Goal: Find specific page/section: Find specific page/section

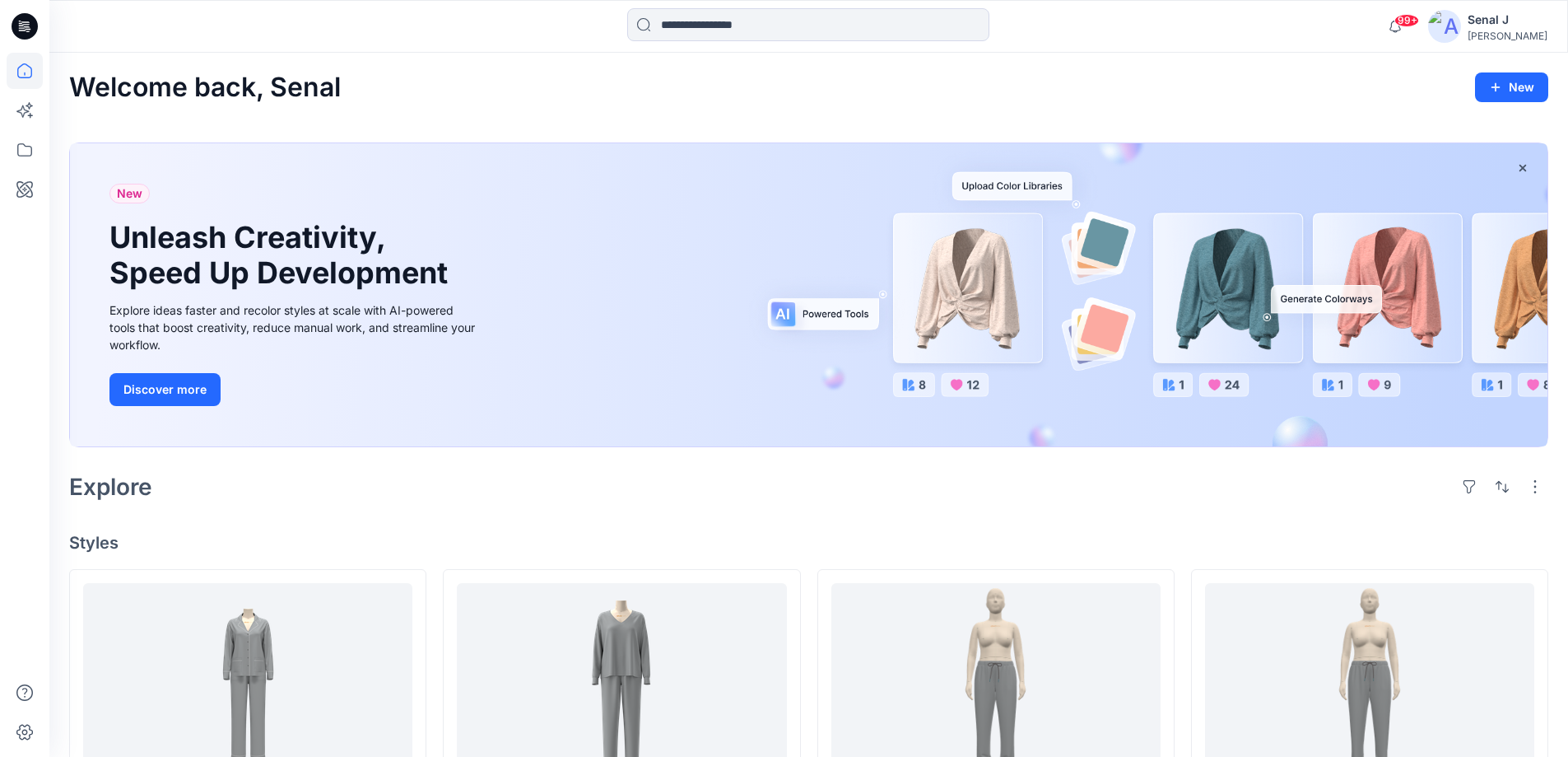
scroll to position [769, 0]
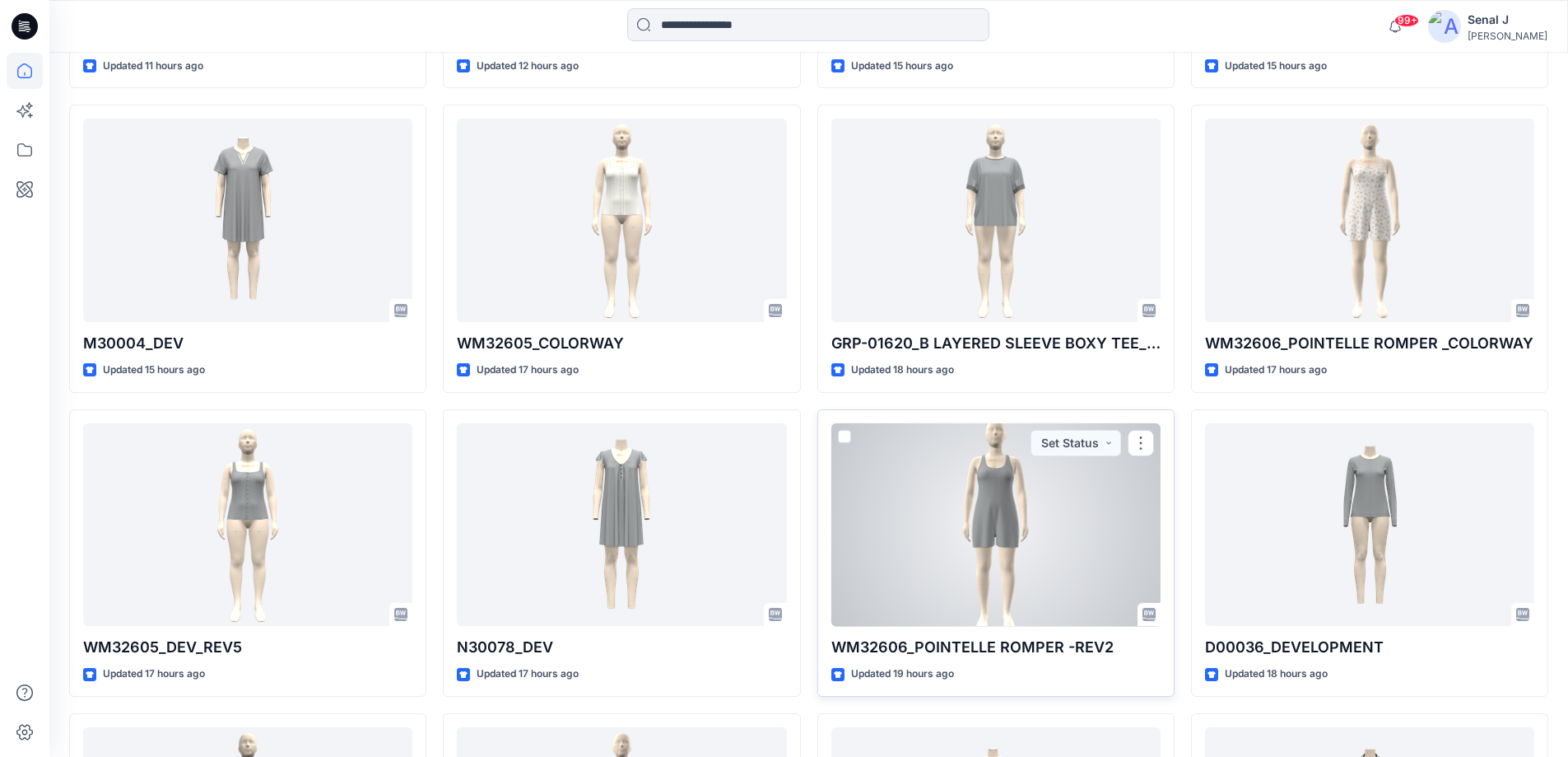
click at [987, 552] on div at bounding box center [996, 524] width 329 height 203
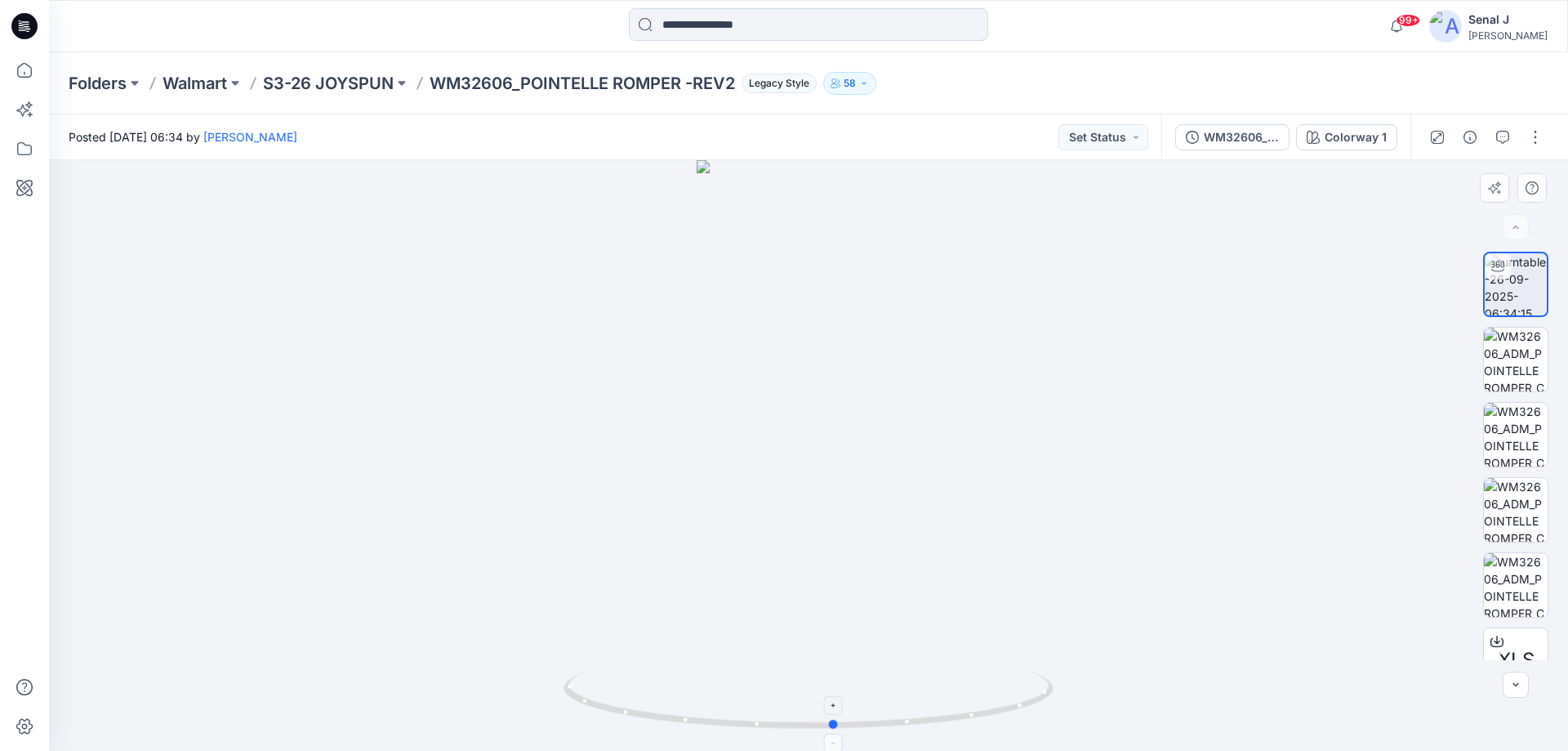
drag, startPoint x: 967, startPoint y: 719, endPoint x: 1044, endPoint y: 702, distance: 78.9
click at [1044, 702] on icon at bounding box center [810, 702] width 494 height 61
click at [348, 85] on p "S3-26 JOYSPUN" at bounding box center [327, 83] width 130 height 23
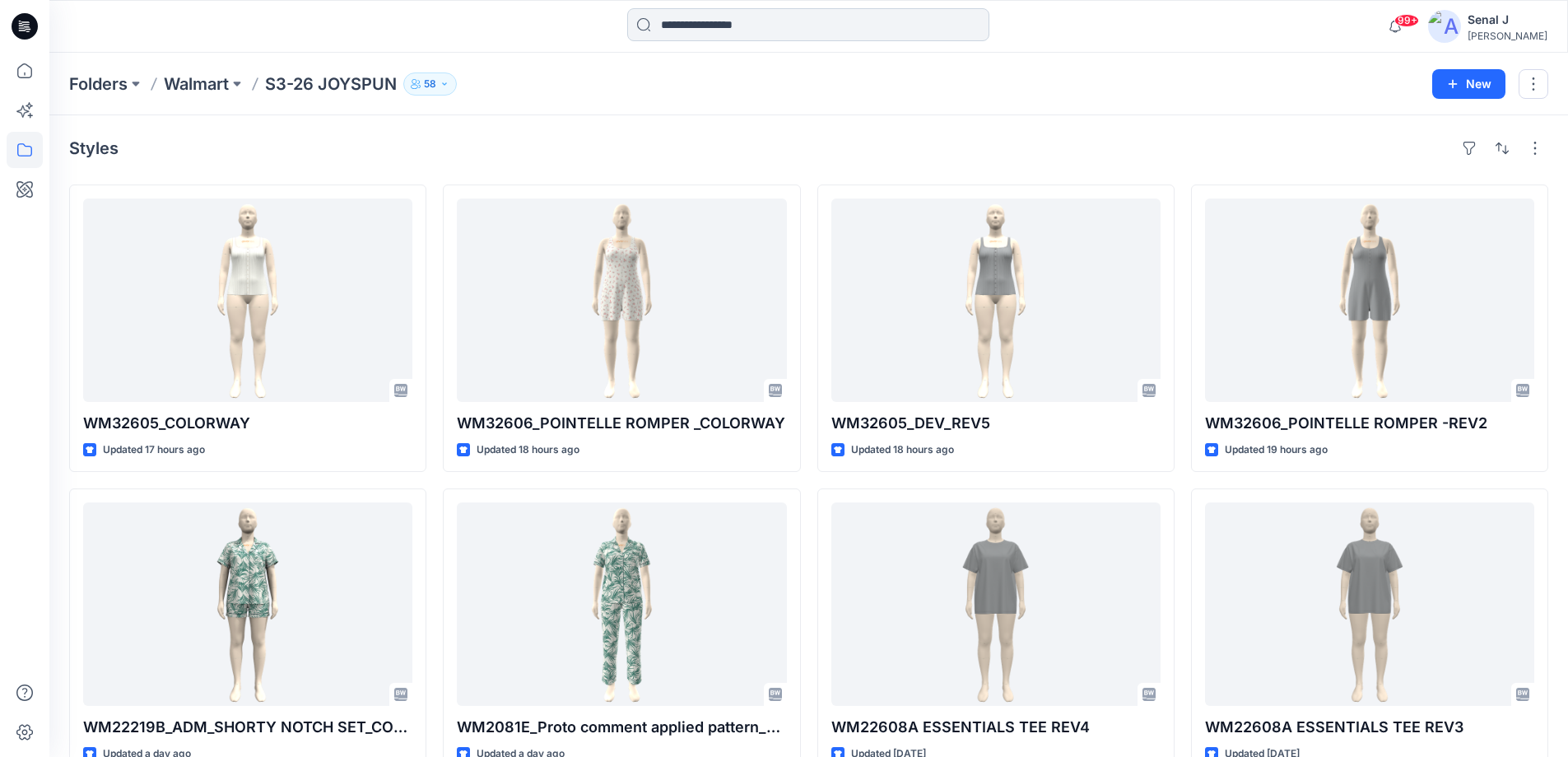
click at [718, 22] on input at bounding box center [808, 24] width 362 height 33
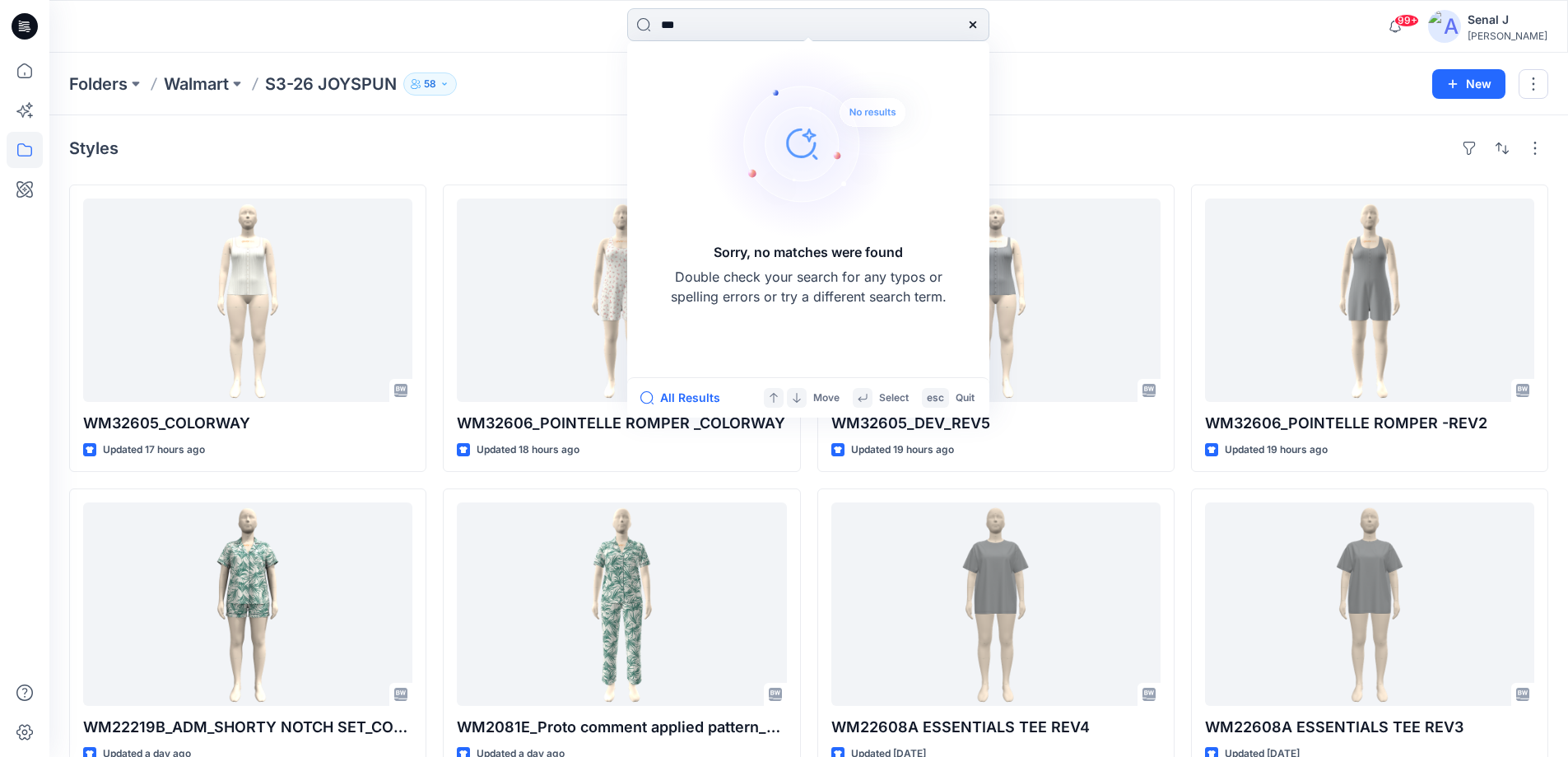
type input "**"
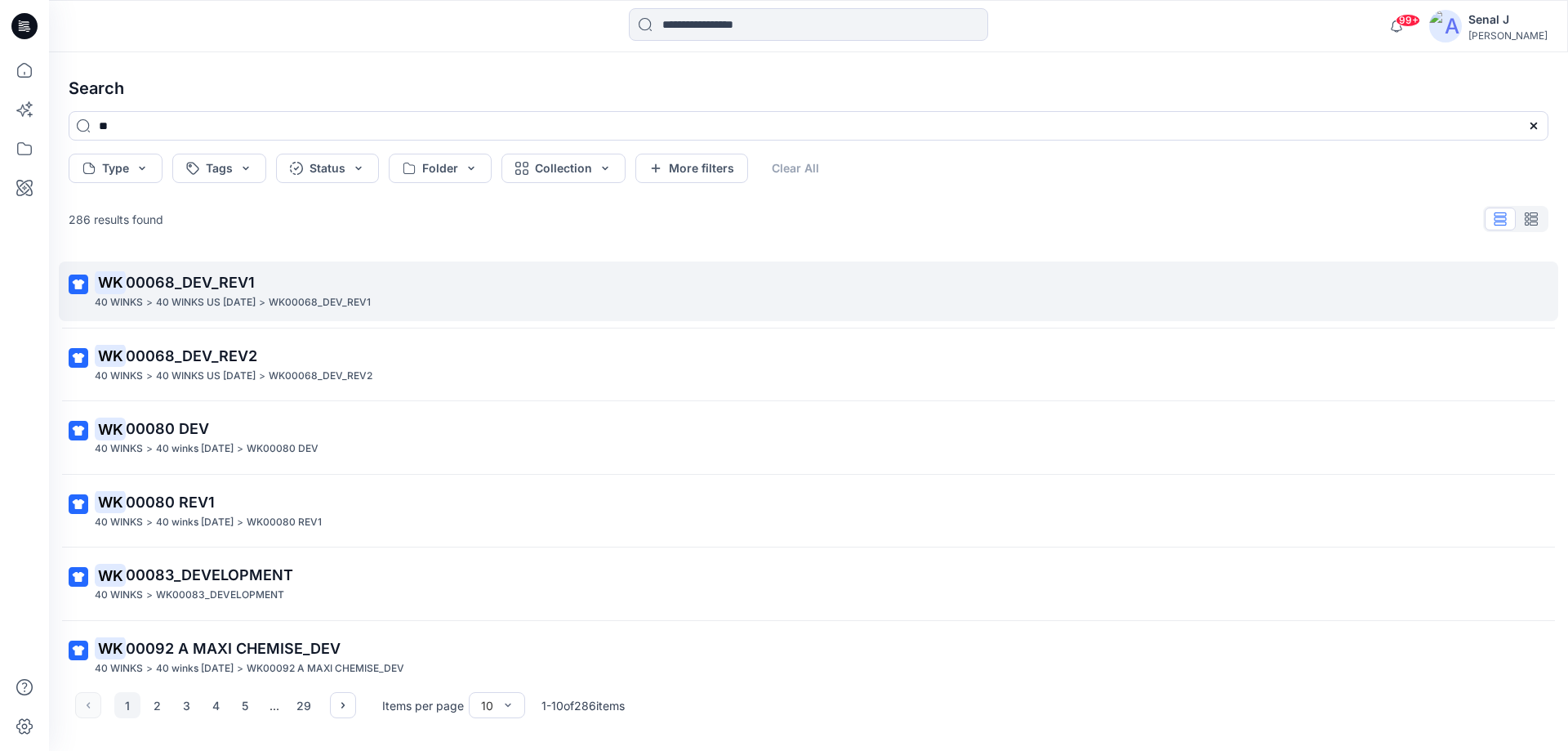
click at [198, 277] on span "00068_DEV_REV1" at bounding box center [190, 281] width 129 height 17
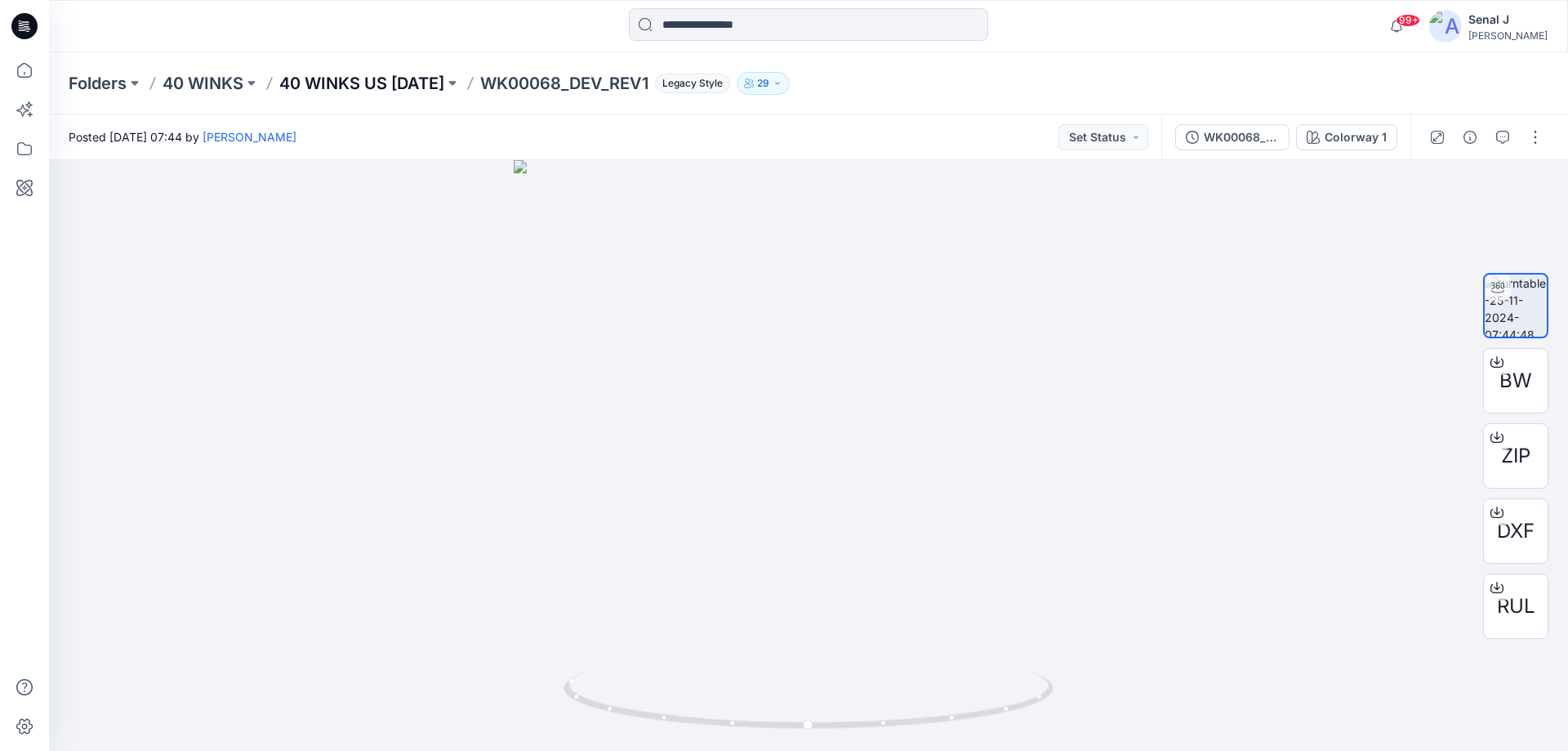
click at [372, 84] on p "40 WINKS US [DATE]" at bounding box center [362, 83] width 165 height 23
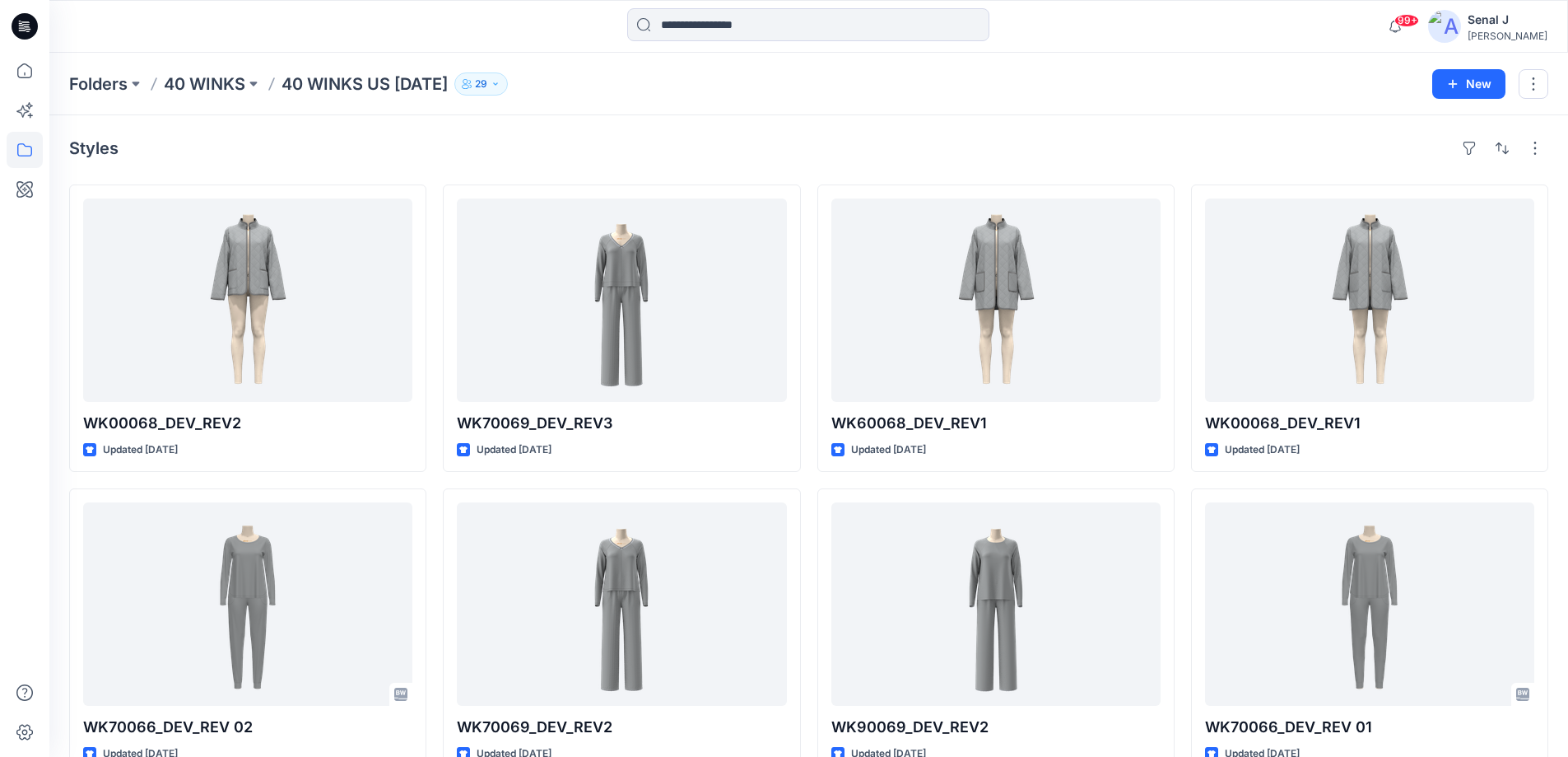
click at [188, 86] on p "40 WINKS" at bounding box center [204, 84] width 81 height 23
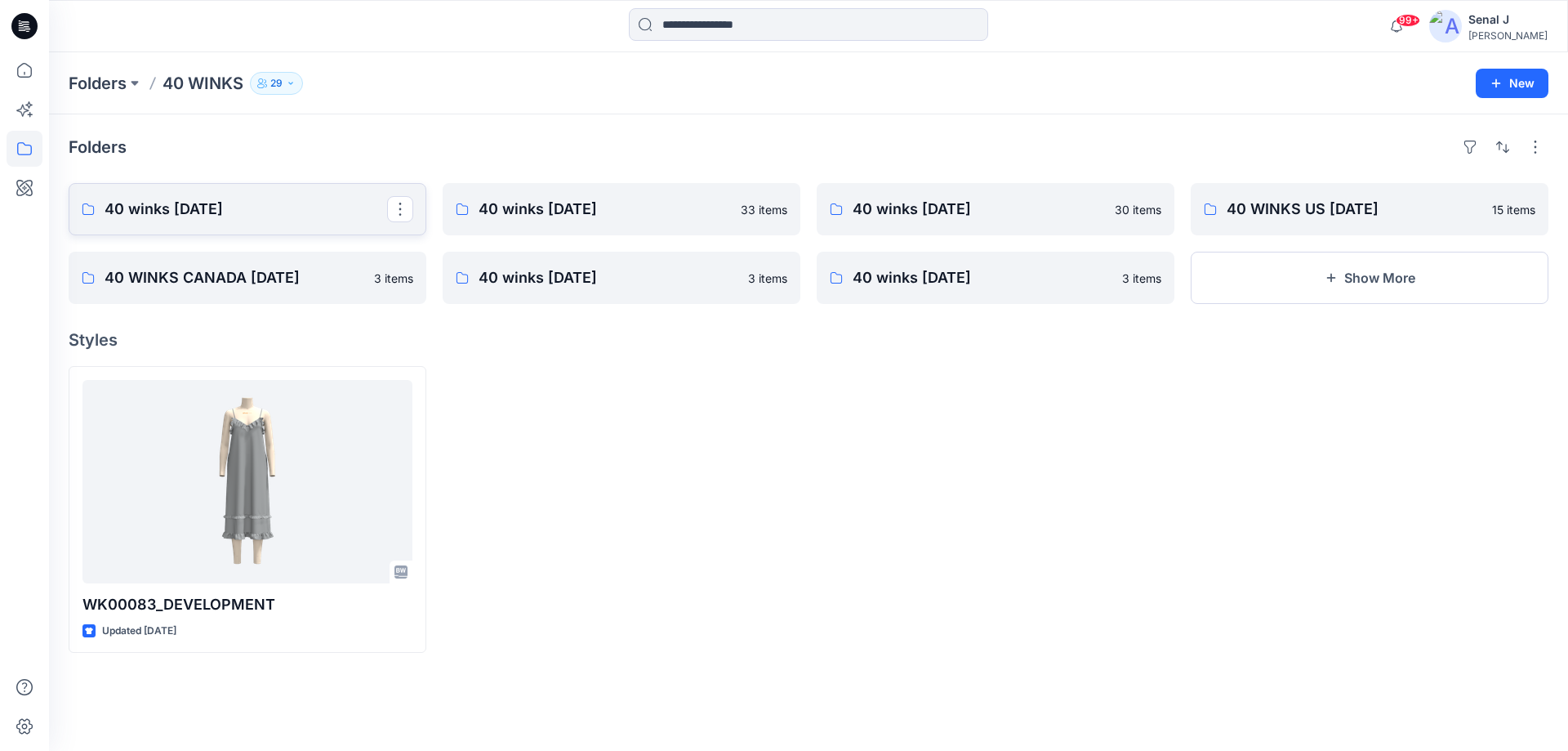
click at [200, 208] on p "40 winks [DATE]" at bounding box center [246, 209] width 282 height 23
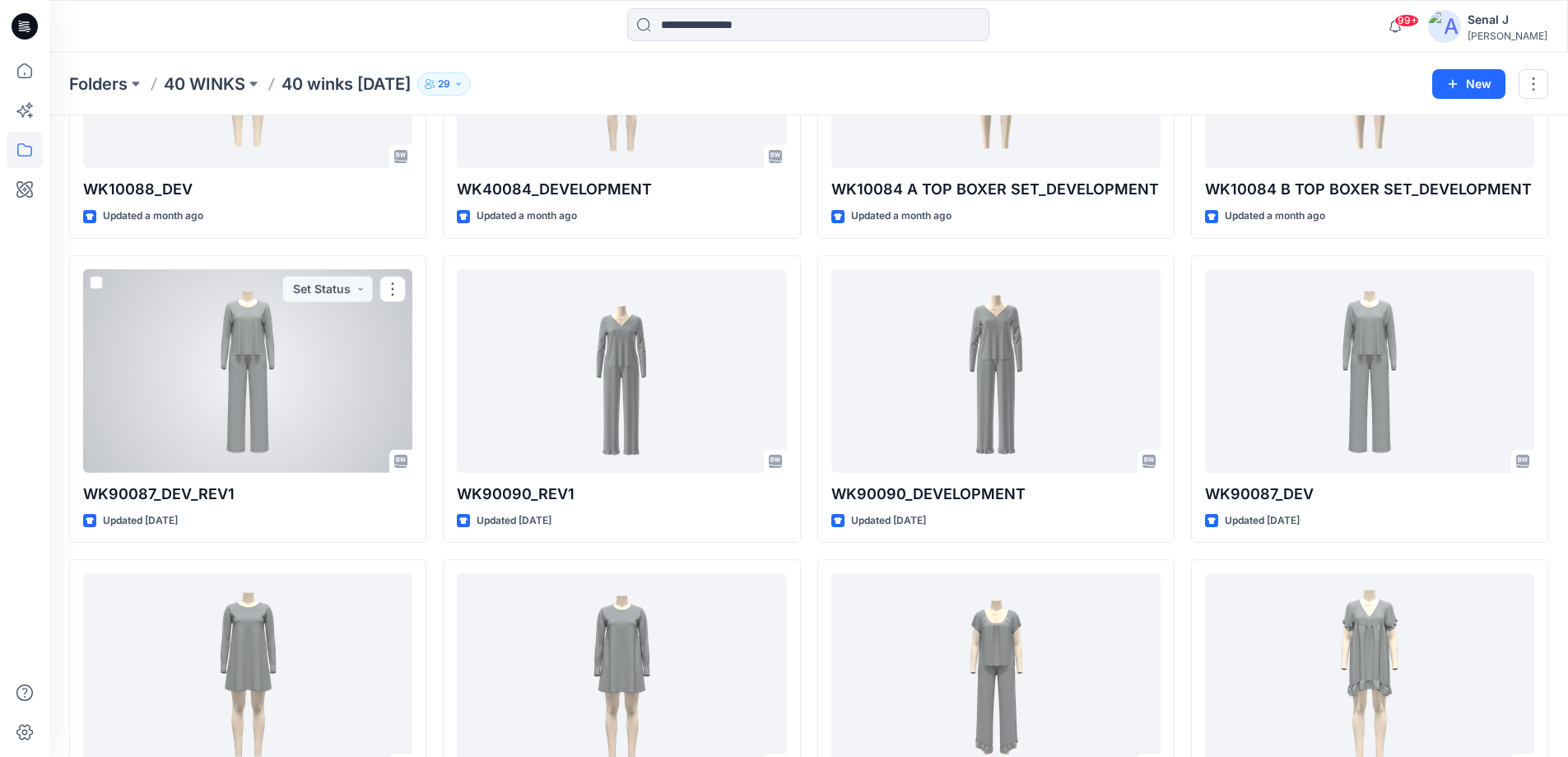
scroll to position [1171, 0]
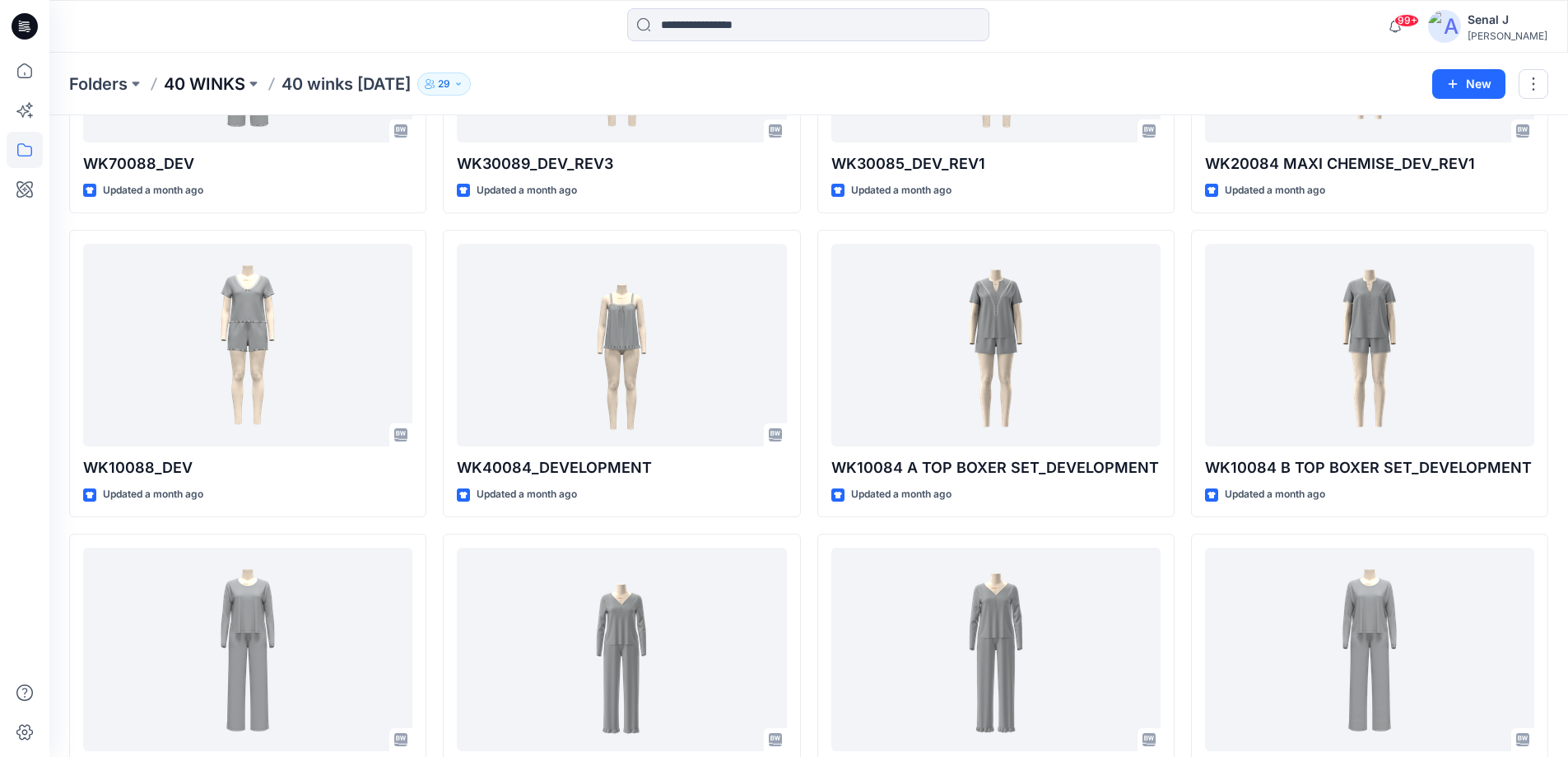
click at [203, 75] on p "40 WINKS" at bounding box center [204, 84] width 81 height 23
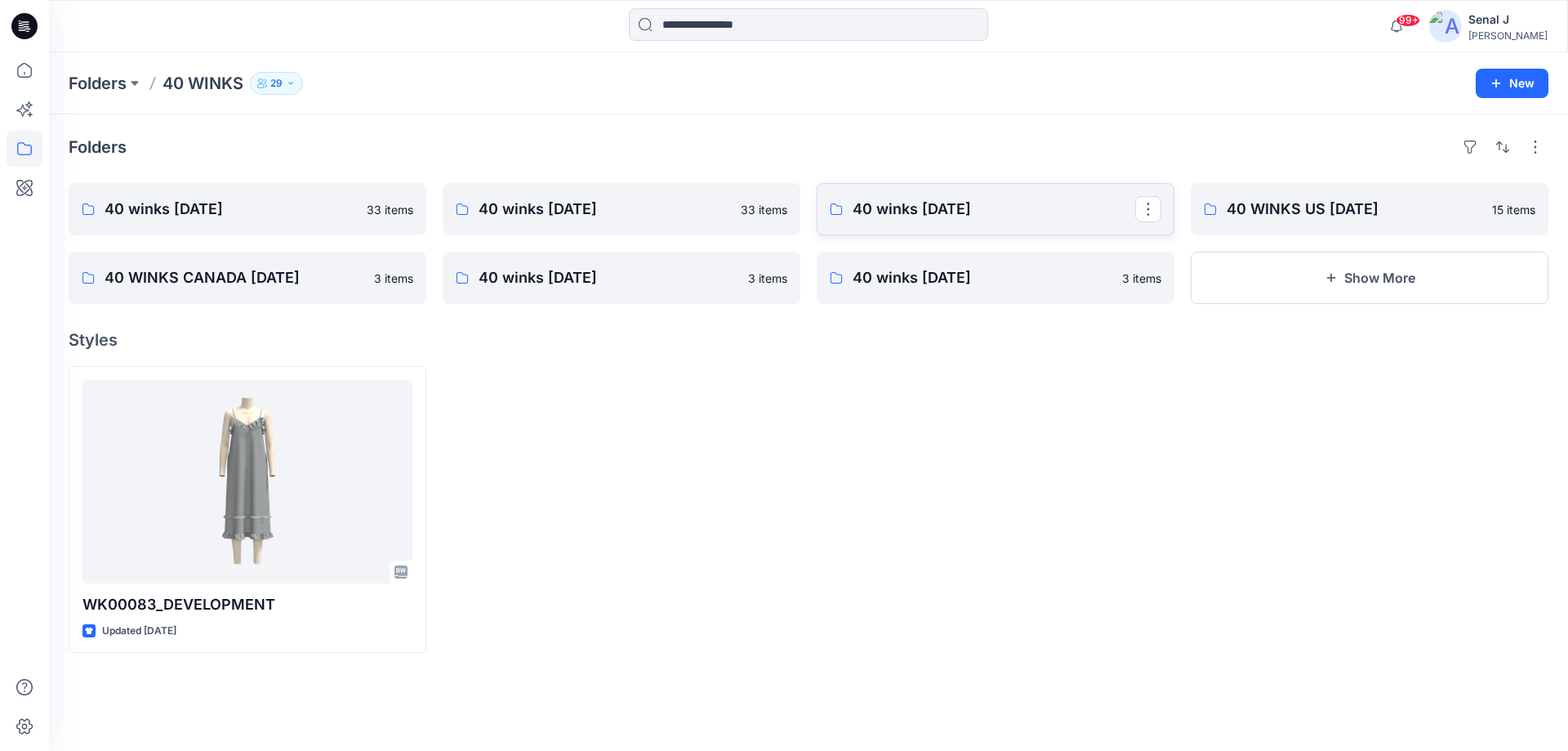
click at [910, 208] on p "40 winks [DATE]" at bounding box center [994, 209] width 282 height 23
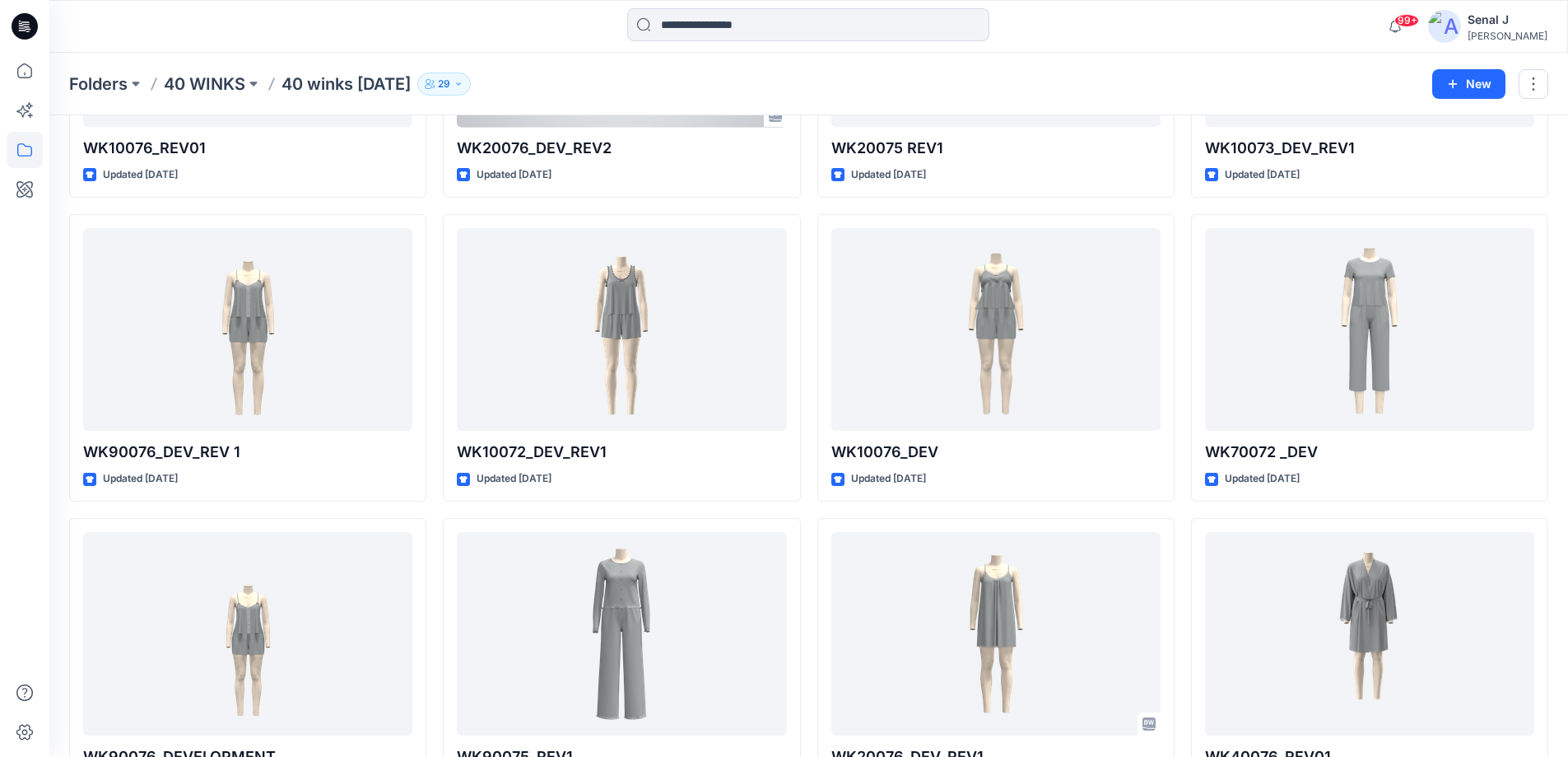
scroll to position [1314, 0]
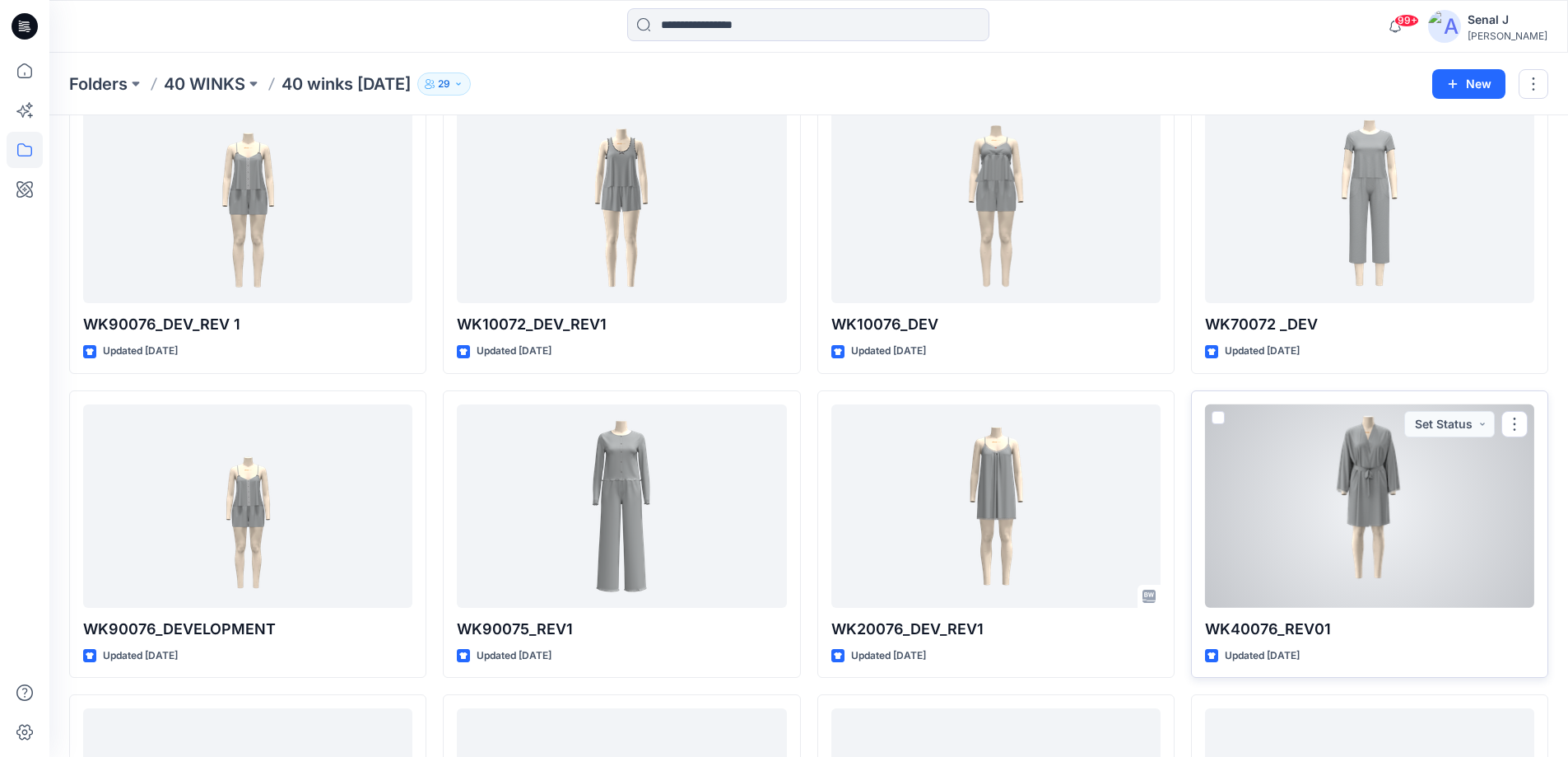
click at [1318, 472] on div at bounding box center [1369, 506] width 329 height 203
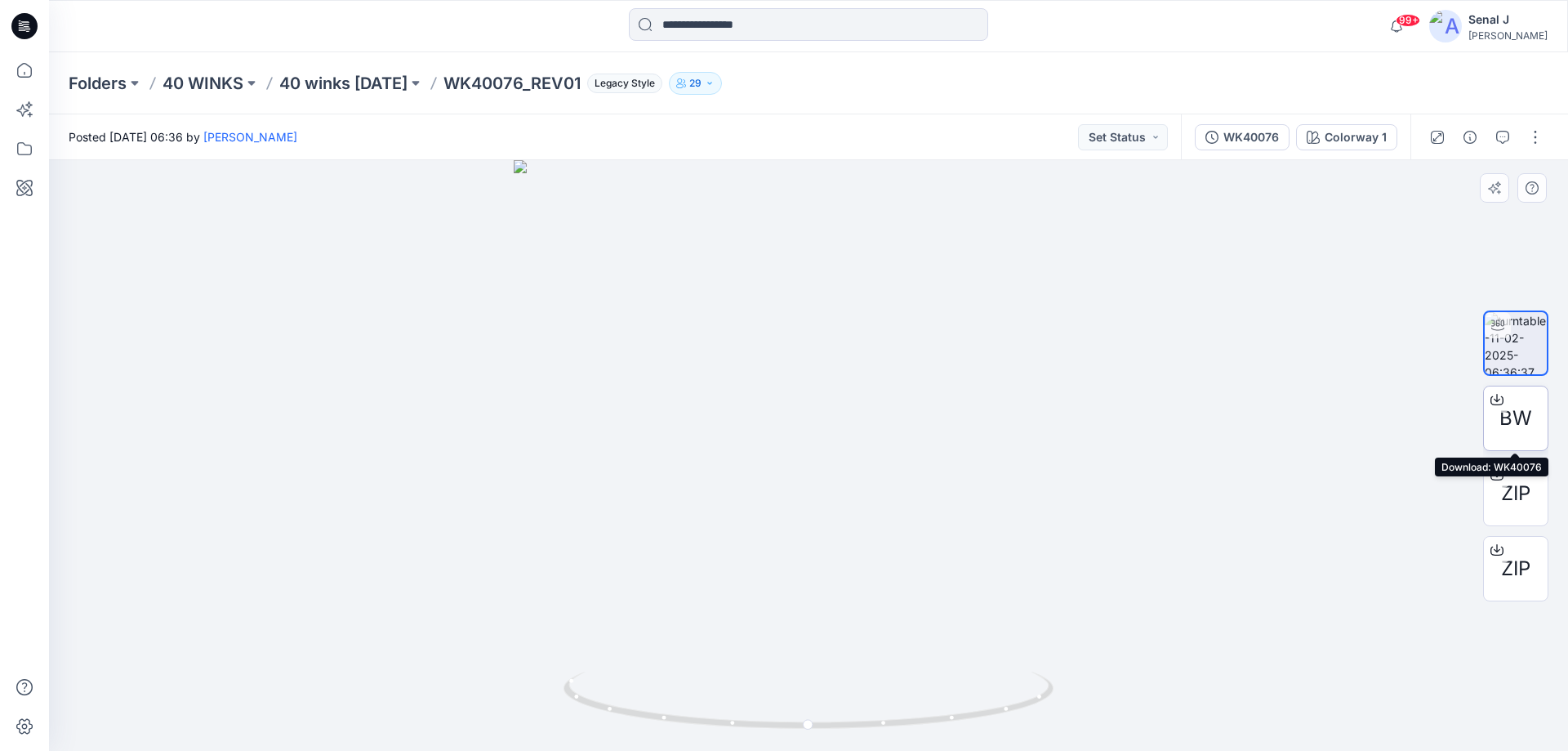
click at [1519, 412] on span "BW" at bounding box center [1516, 418] width 33 height 29
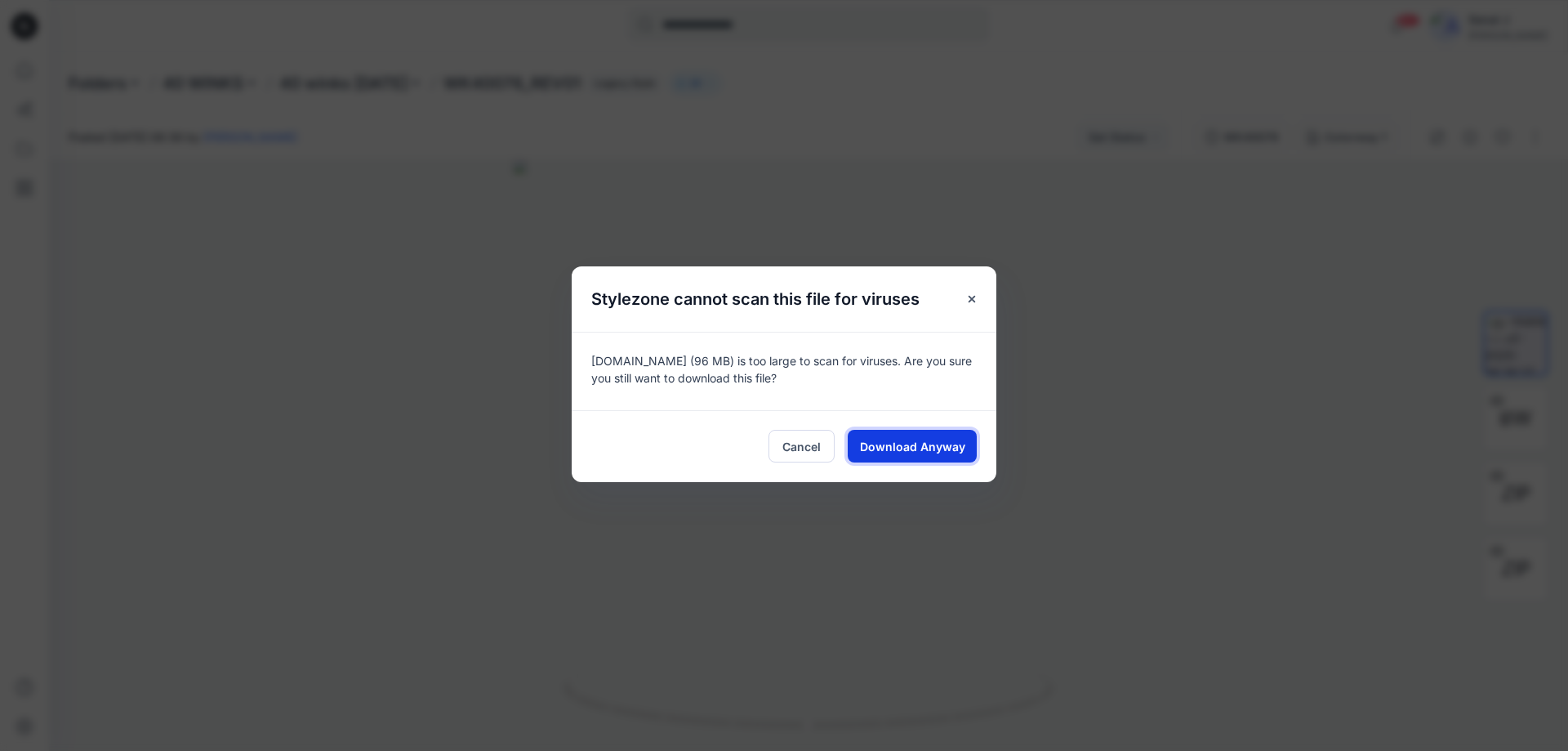
click at [955, 445] on span "Download Anyway" at bounding box center [912, 446] width 106 height 17
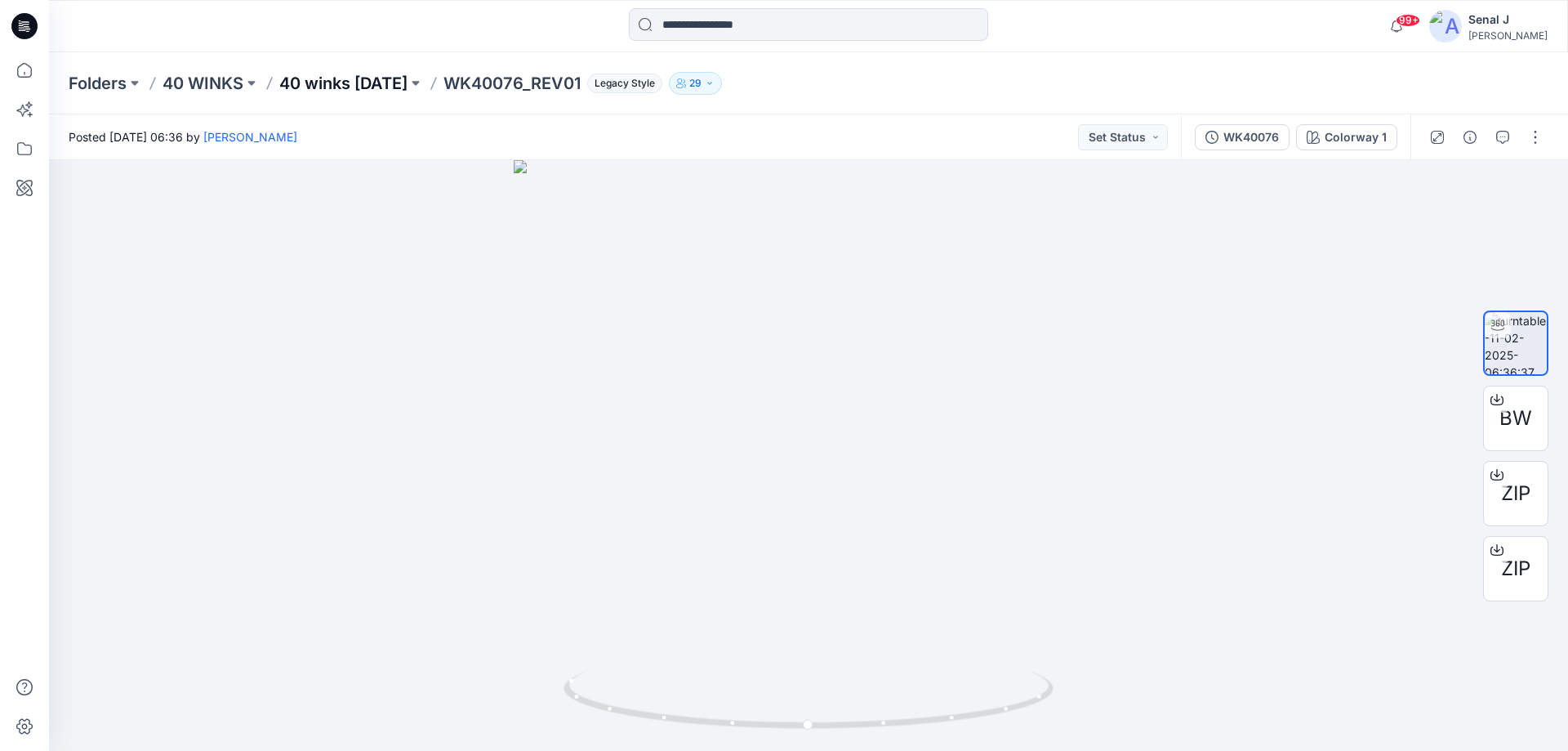
click at [335, 81] on p "40 winks [DATE]" at bounding box center [343, 83] width 128 height 23
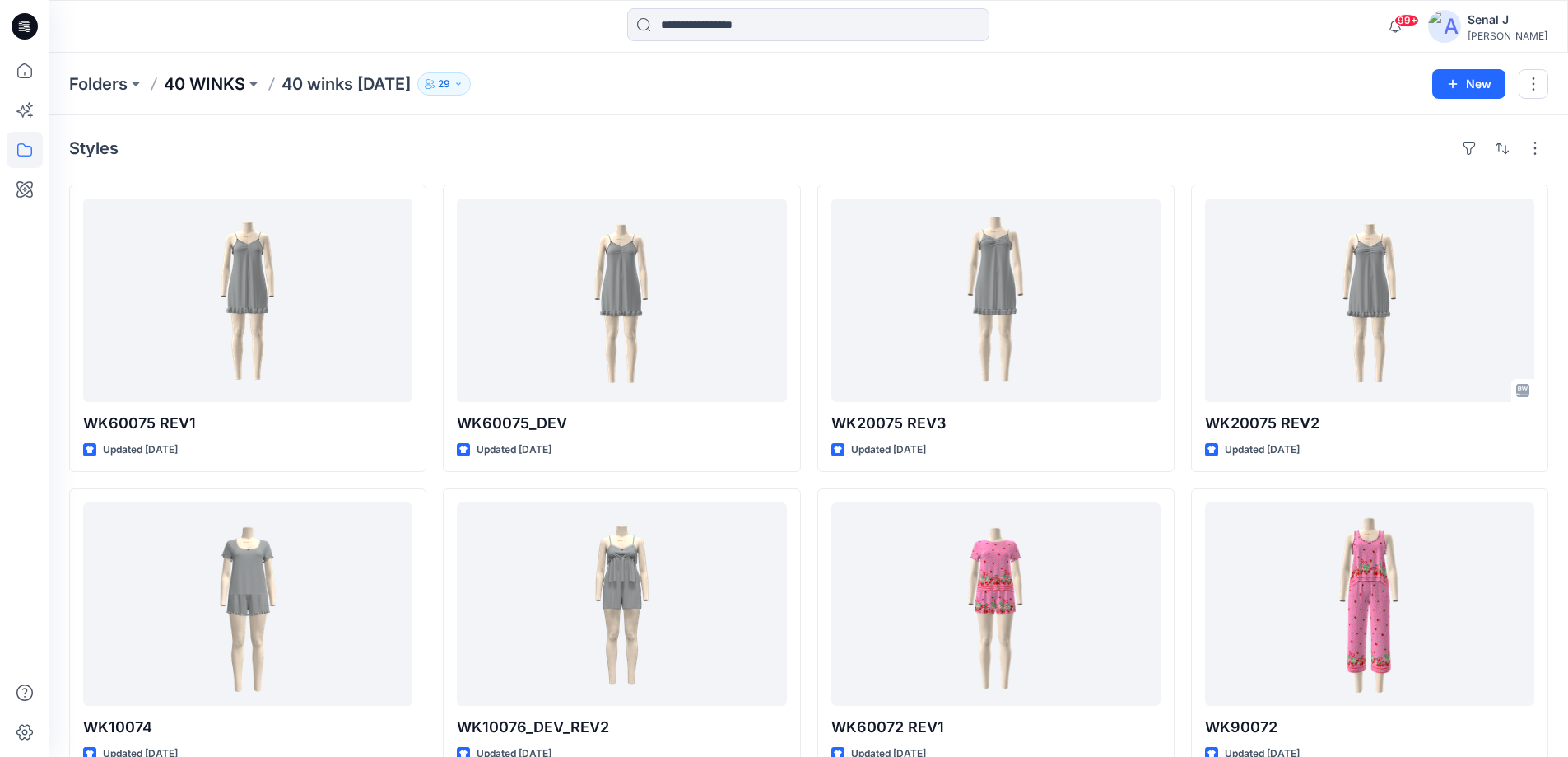
click at [205, 87] on p "40 WINKS" at bounding box center [204, 84] width 81 height 23
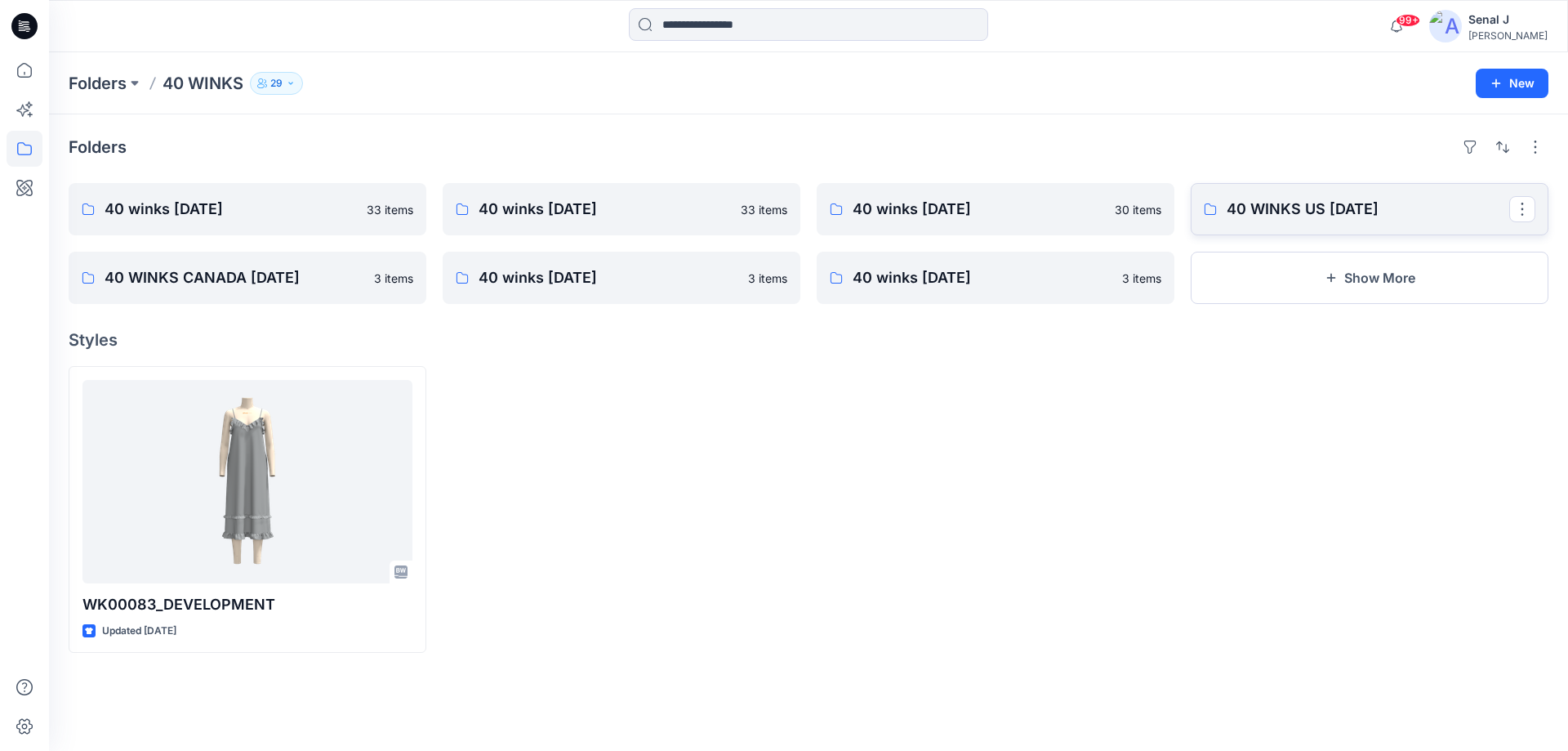
click at [1271, 214] on p "40 WINKS US [DATE]" at bounding box center [1367, 209] width 282 height 23
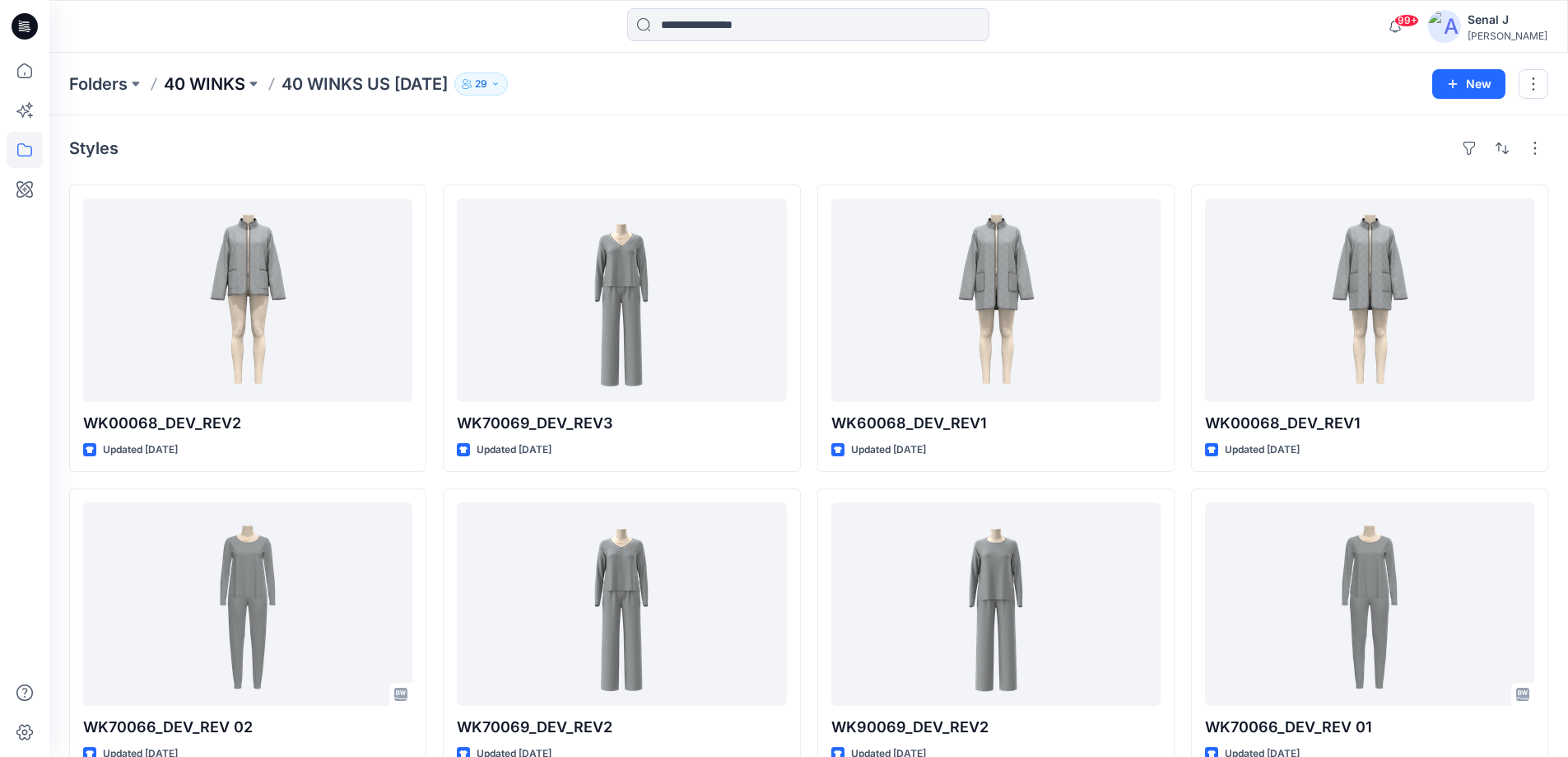
click at [199, 85] on p "40 WINKS" at bounding box center [204, 84] width 81 height 23
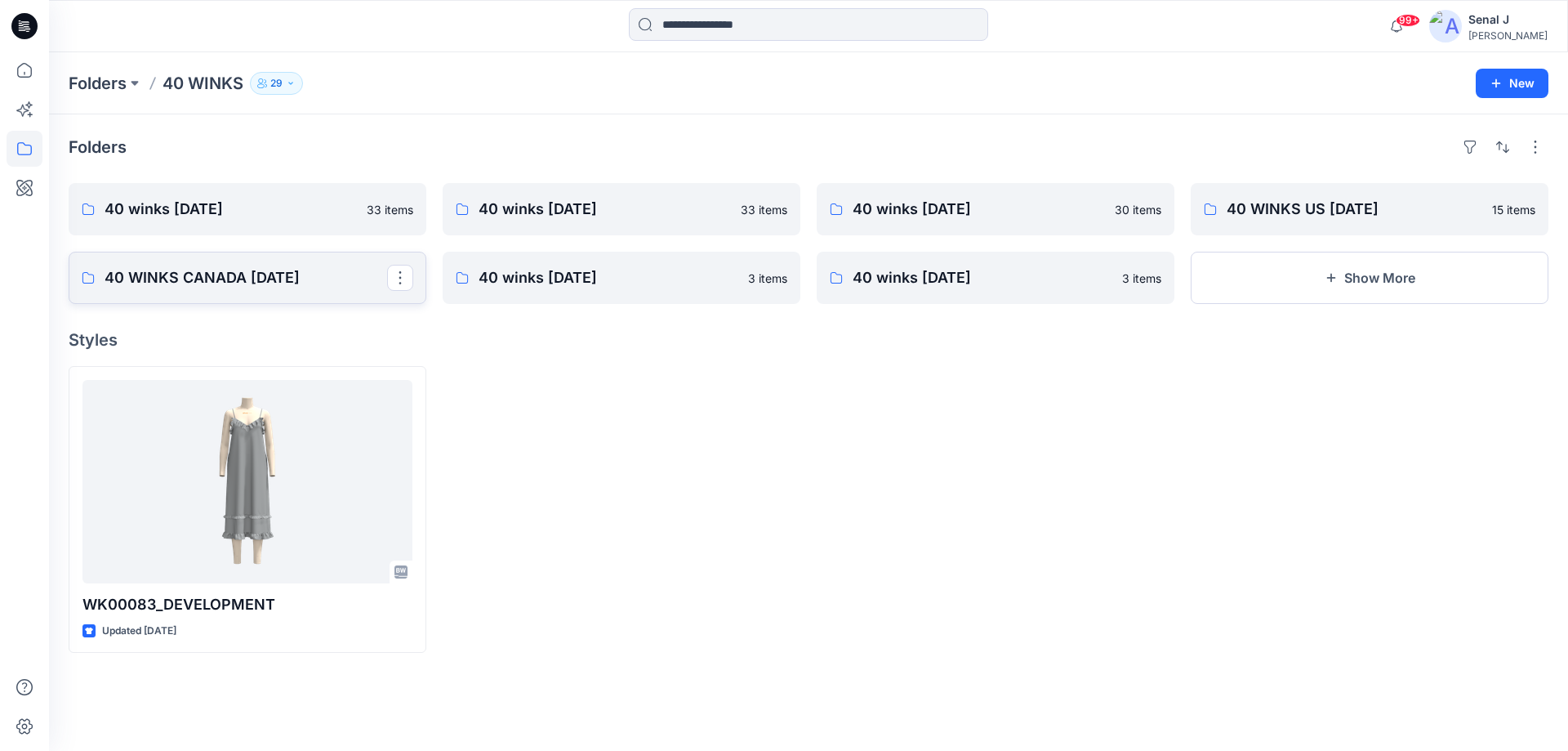
click at [170, 287] on p "40 WINKS CANADA [DATE]" at bounding box center [246, 278] width 282 height 23
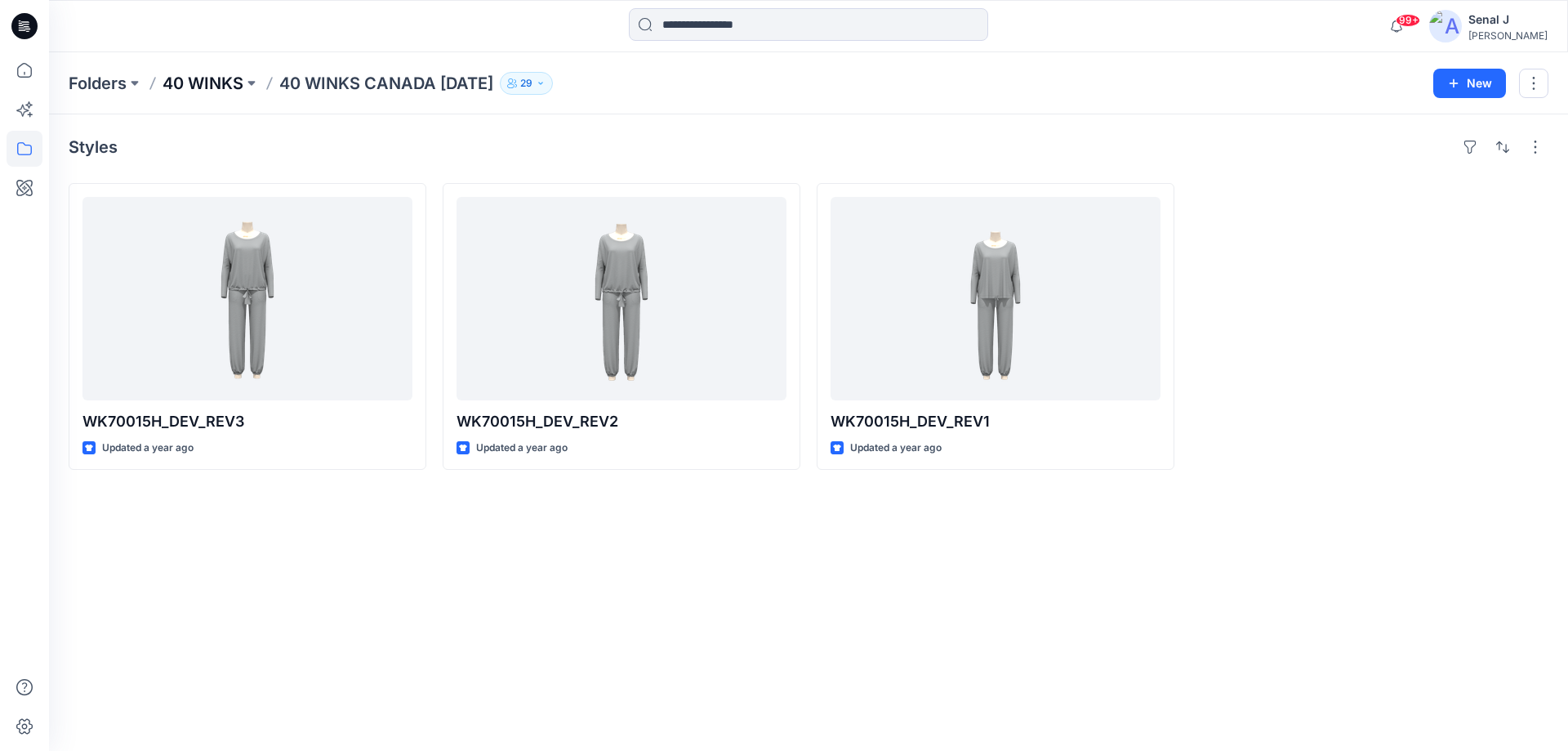
click at [201, 77] on p "40 WINKS" at bounding box center [202, 83] width 81 height 23
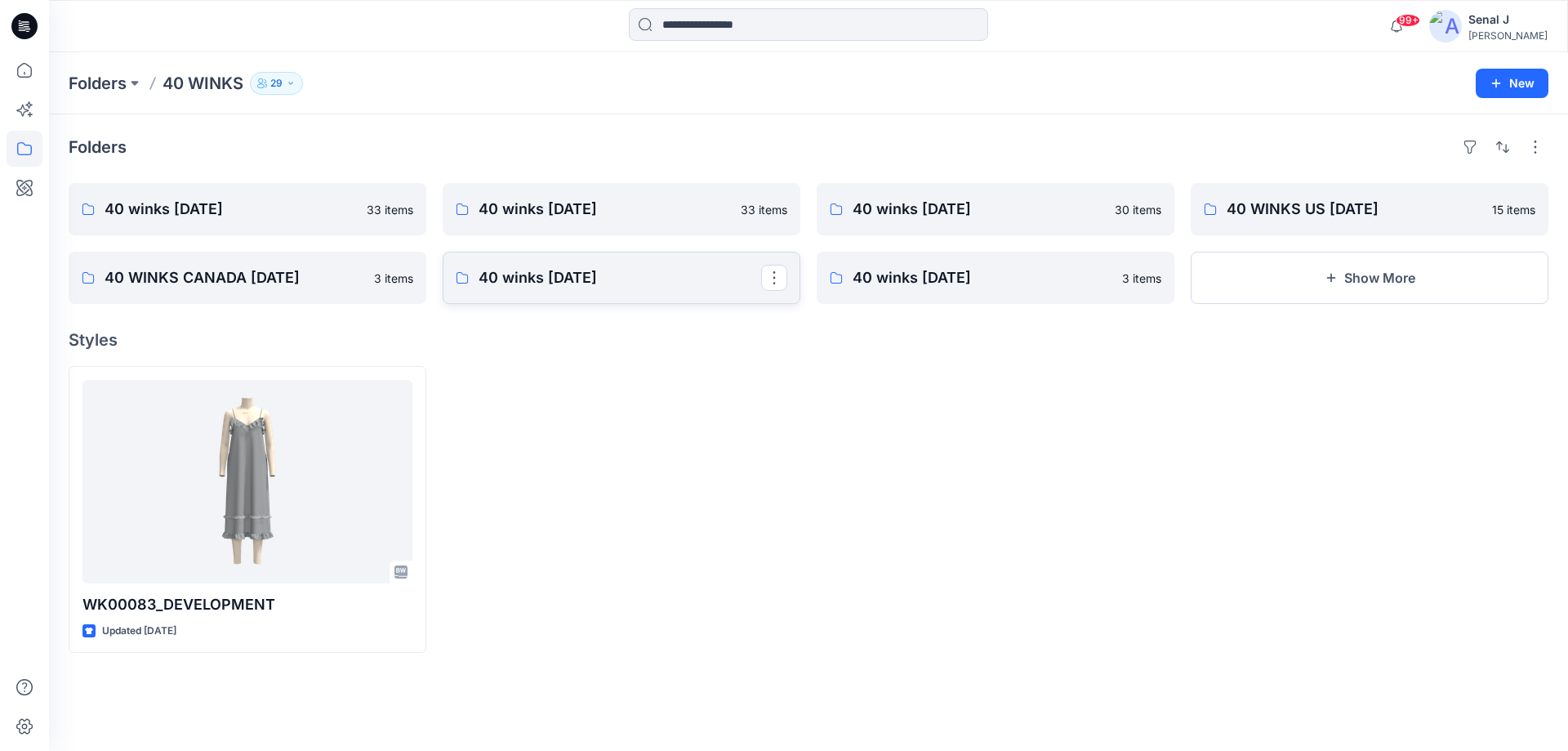
click at [538, 276] on p "40 winks [DATE]" at bounding box center [619, 278] width 282 height 23
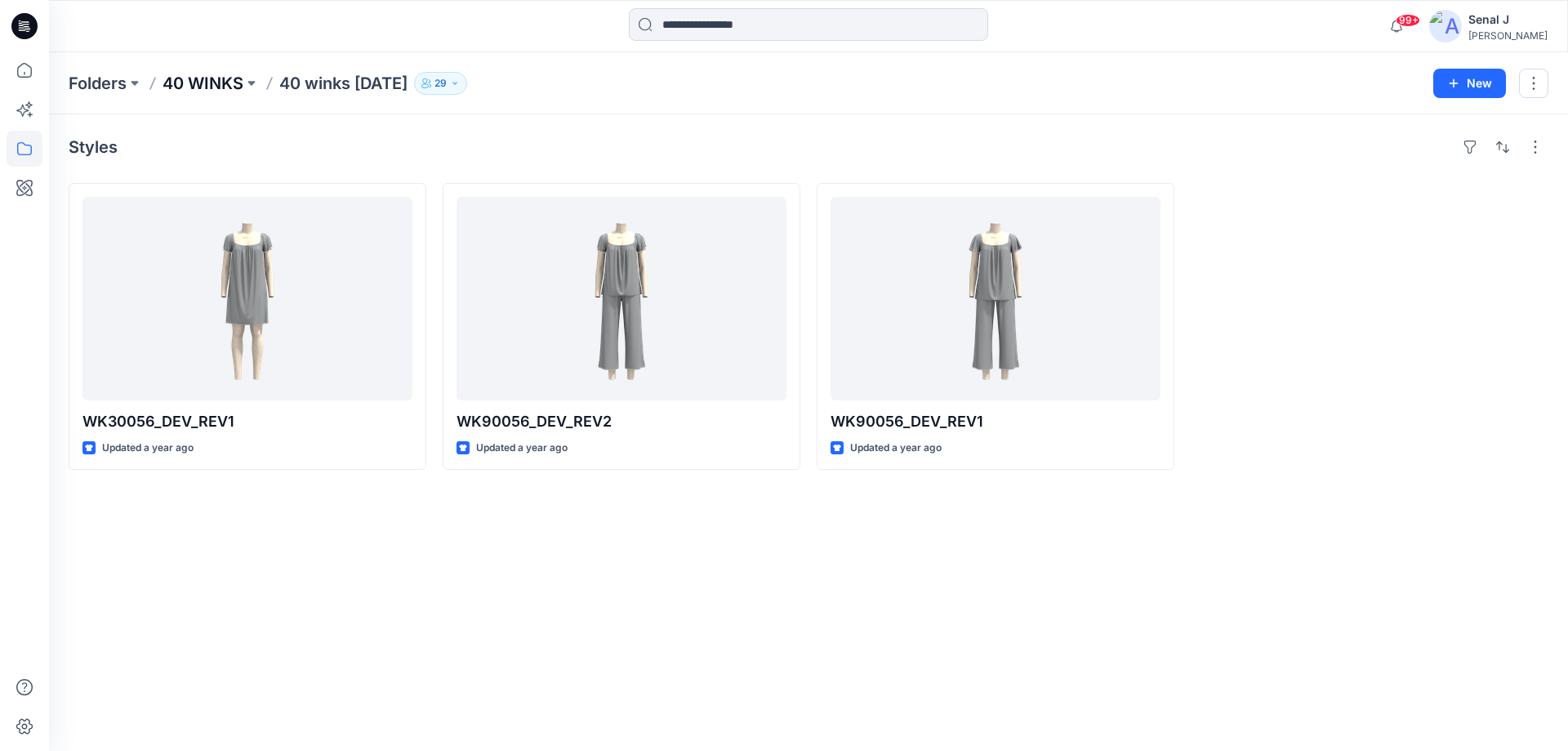
click at [206, 78] on p "40 WINKS" at bounding box center [202, 83] width 81 height 23
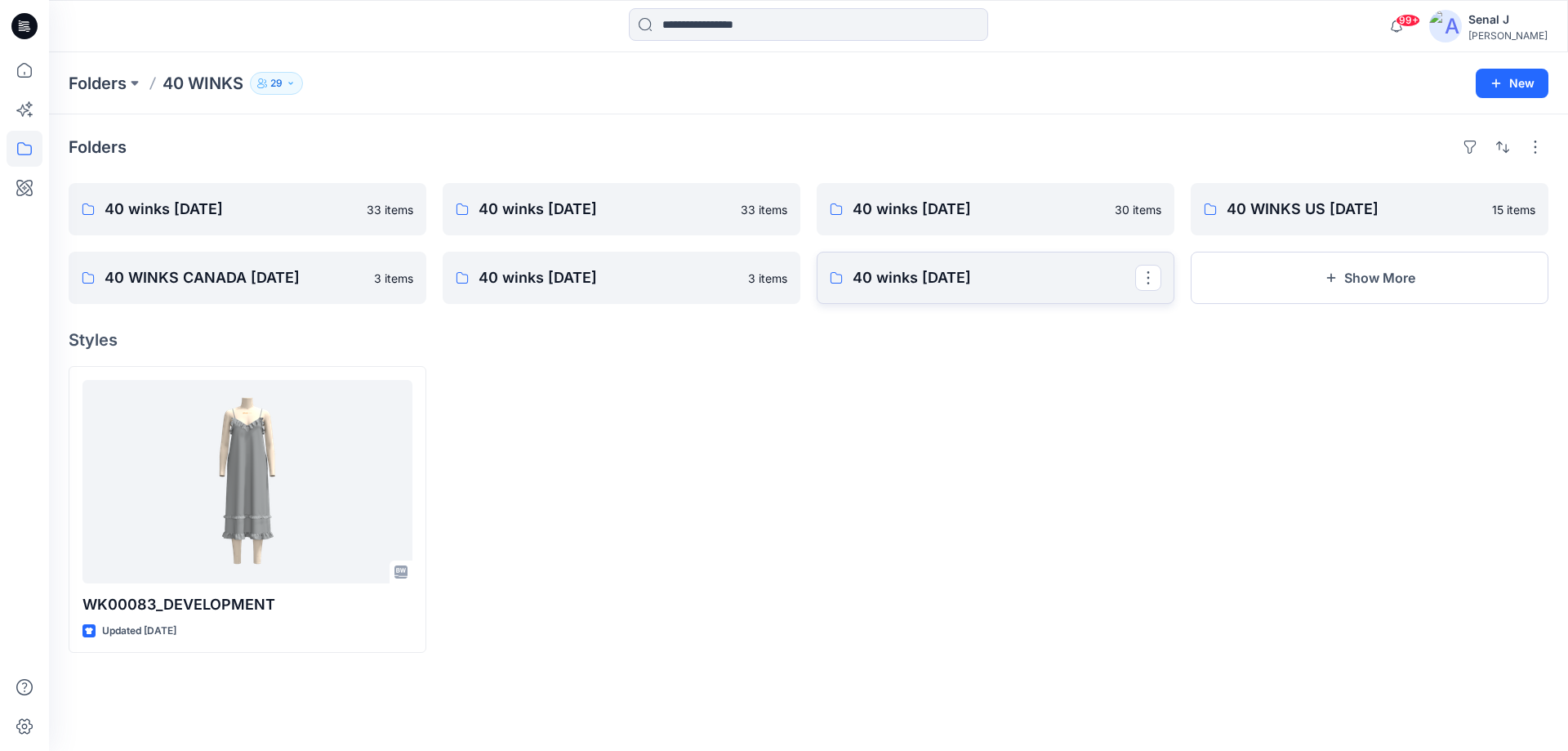
click at [915, 281] on p "40 winks [DATE]" at bounding box center [994, 278] width 282 height 23
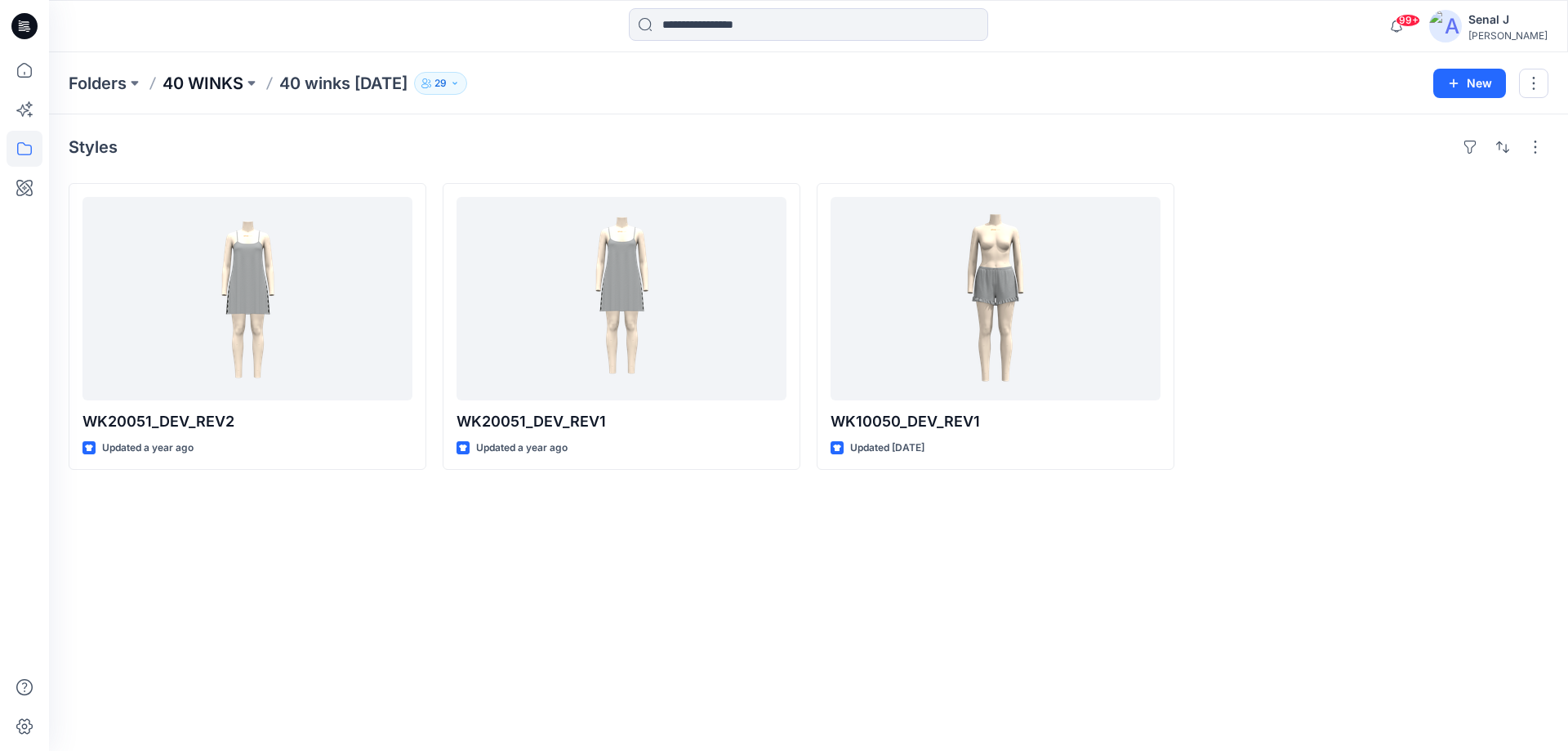
click at [193, 80] on p "40 WINKS" at bounding box center [202, 83] width 81 height 23
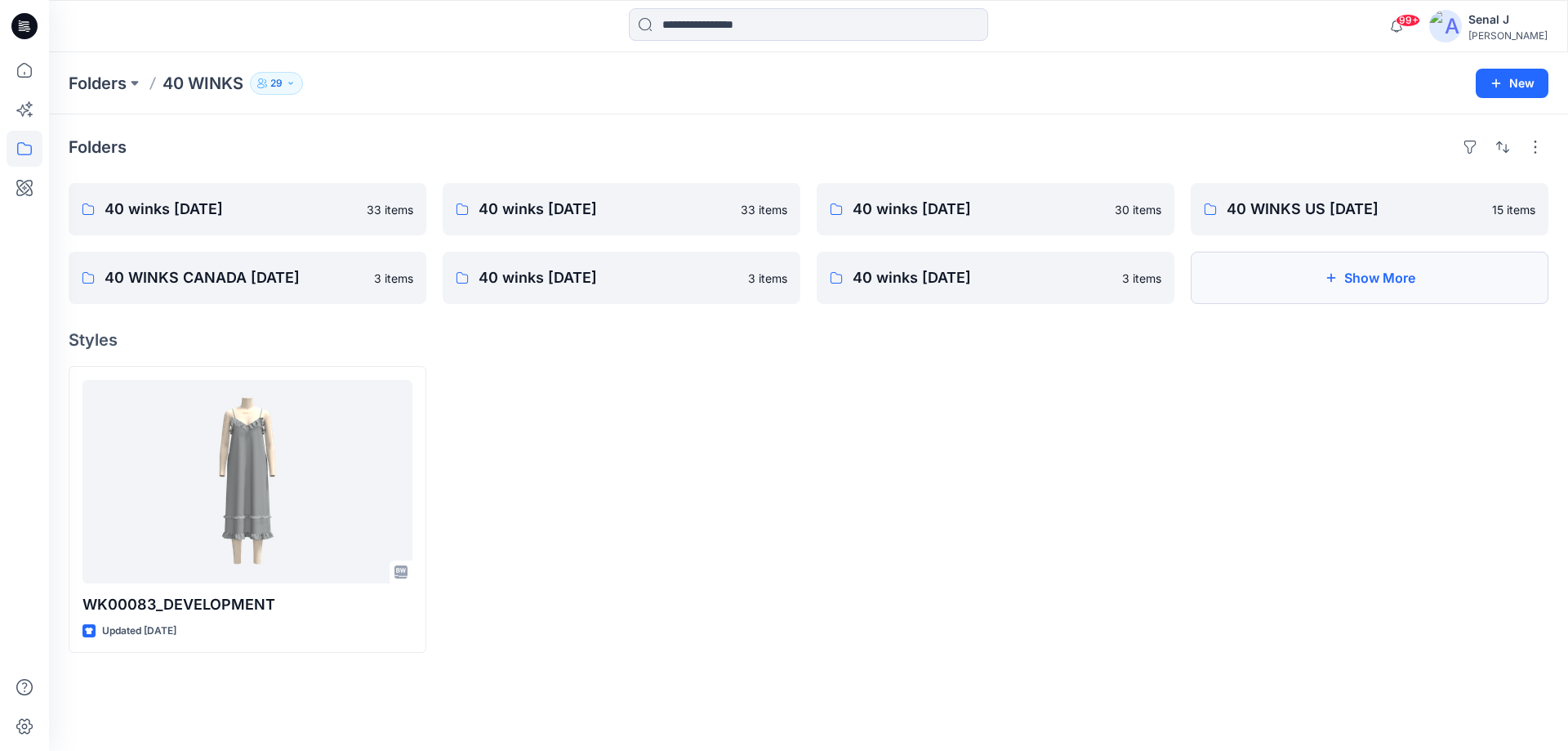
click at [1343, 289] on button "Show More" at bounding box center [1369, 277] width 358 height 52
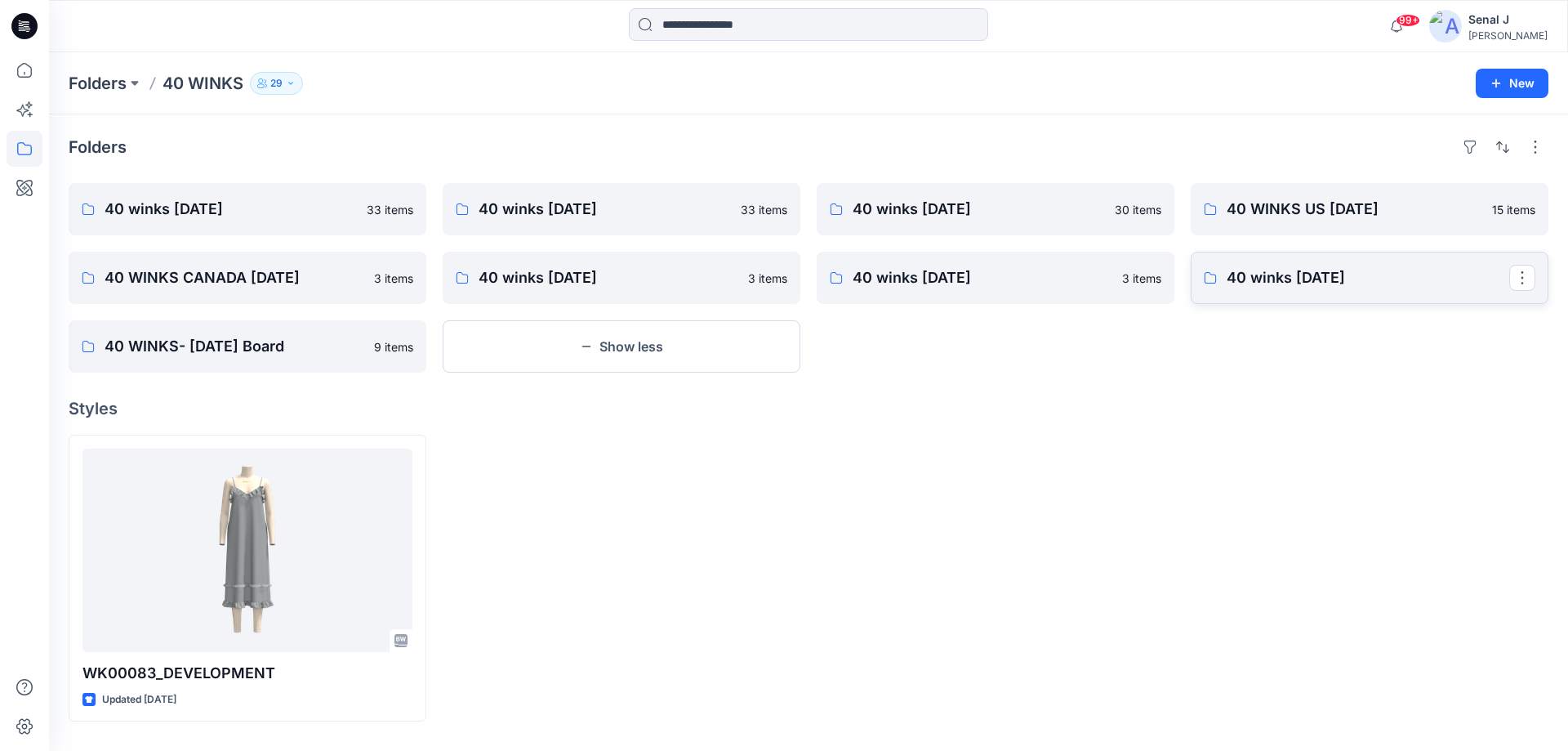
click at [1288, 278] on p "40 winks [DATE]" at bounding box center [1367, 278] width 282 height 23
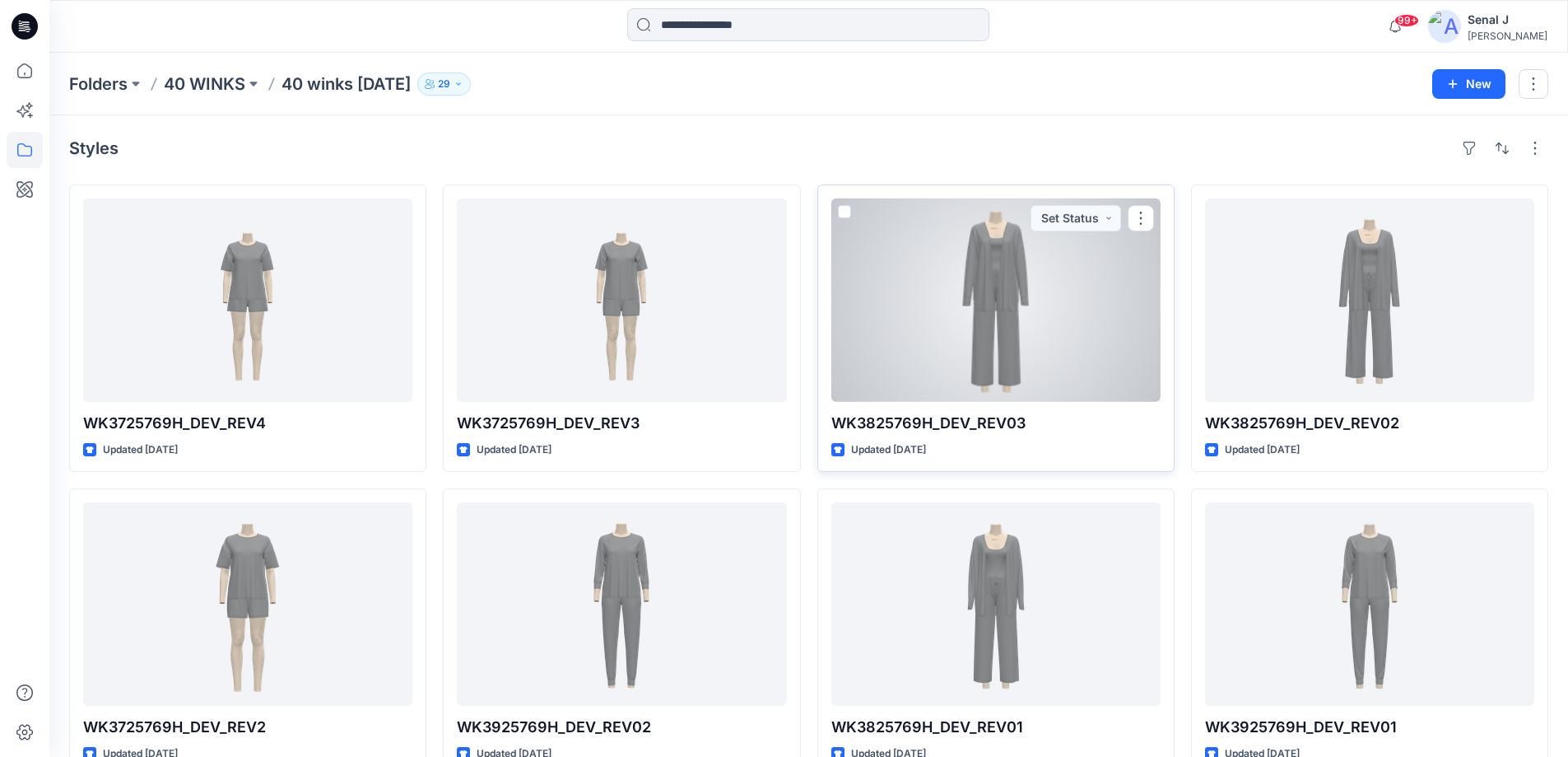
scroll to position [329, 0]
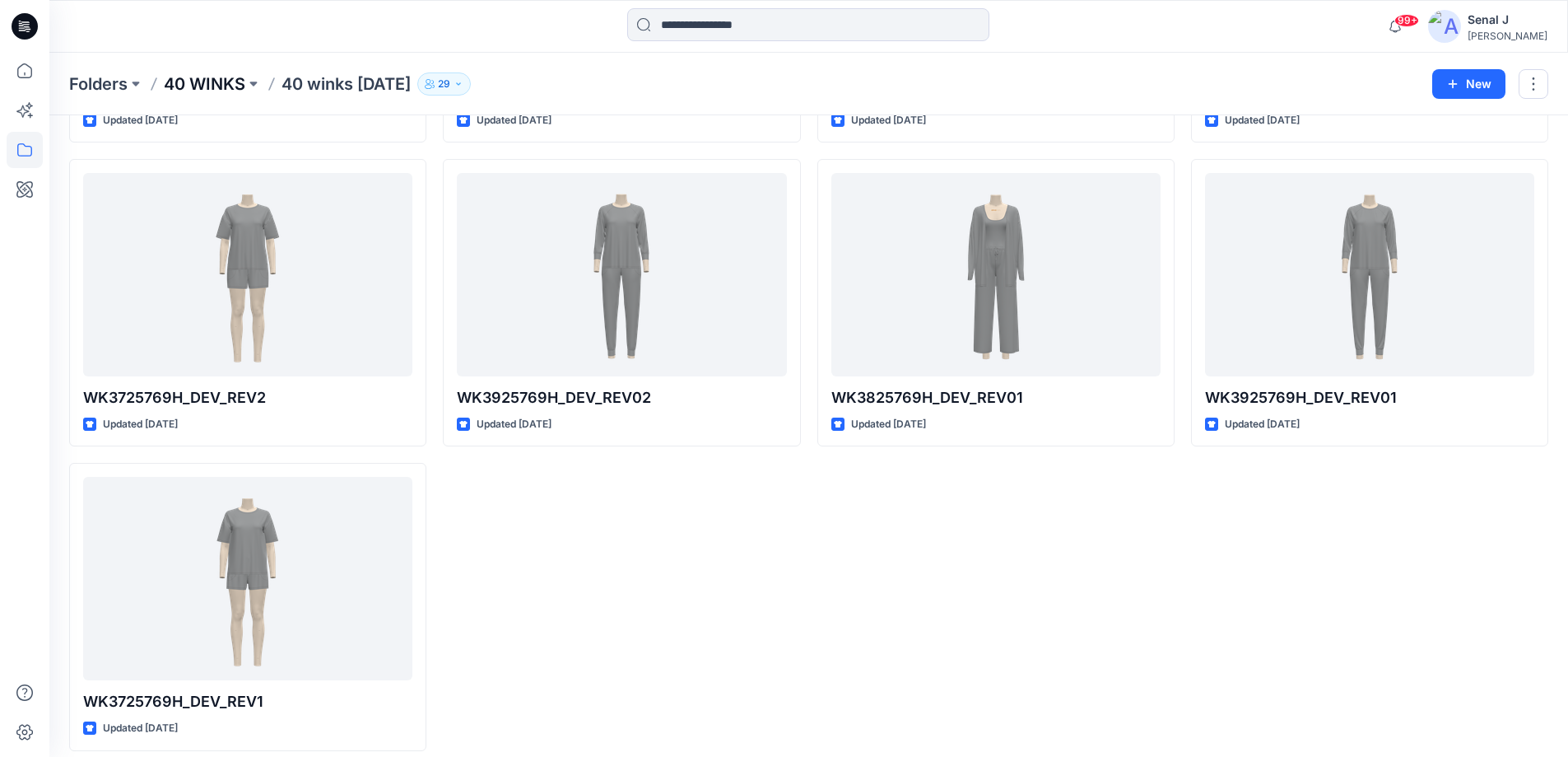
click at [201, 82] on p "40 WINKS" at bounding box center [204, 84] width 81 height 23
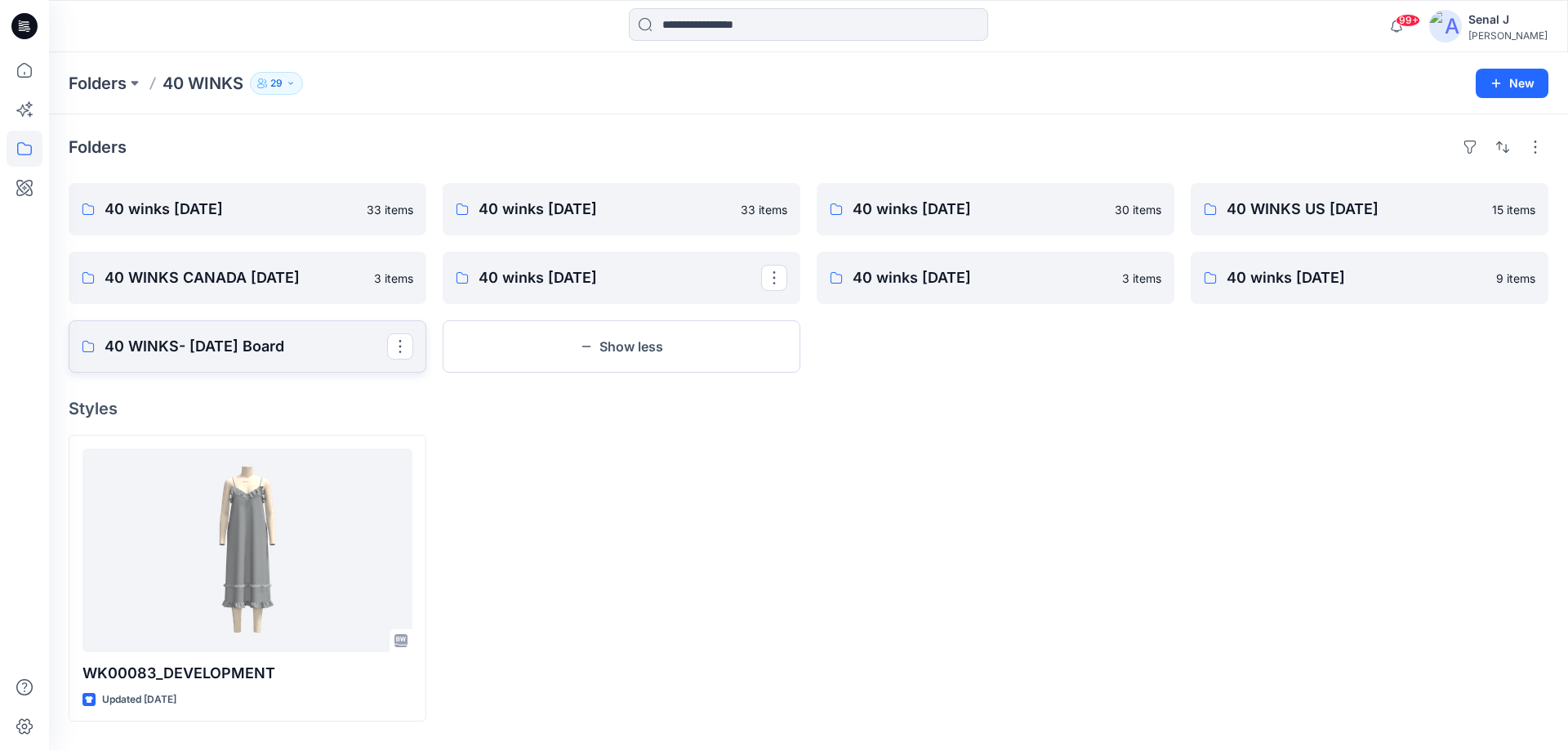
click at [228, 339] on p "40 WINKS- [DATE] Board" at bounding box center [246, 346] width 282 height 23
